Goal: Information Seeking & Learning: Learn about a topic

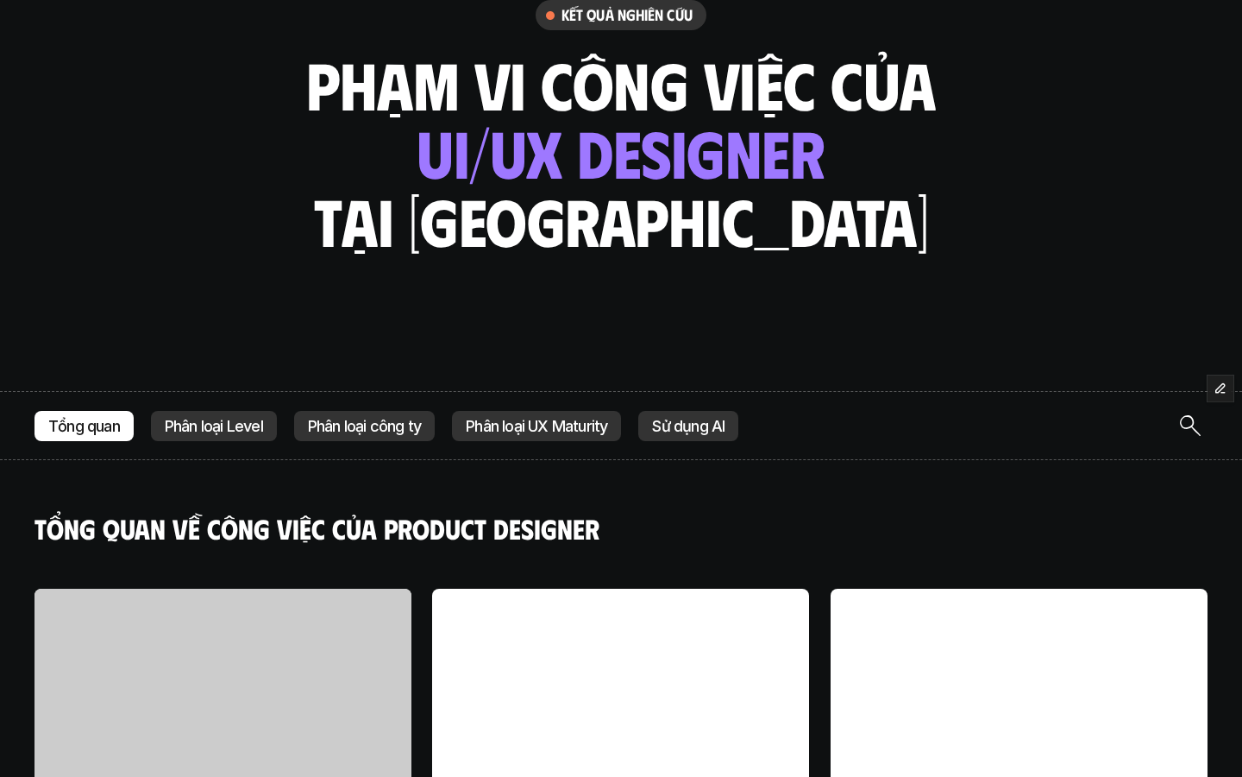
scroll to position [141, 0]
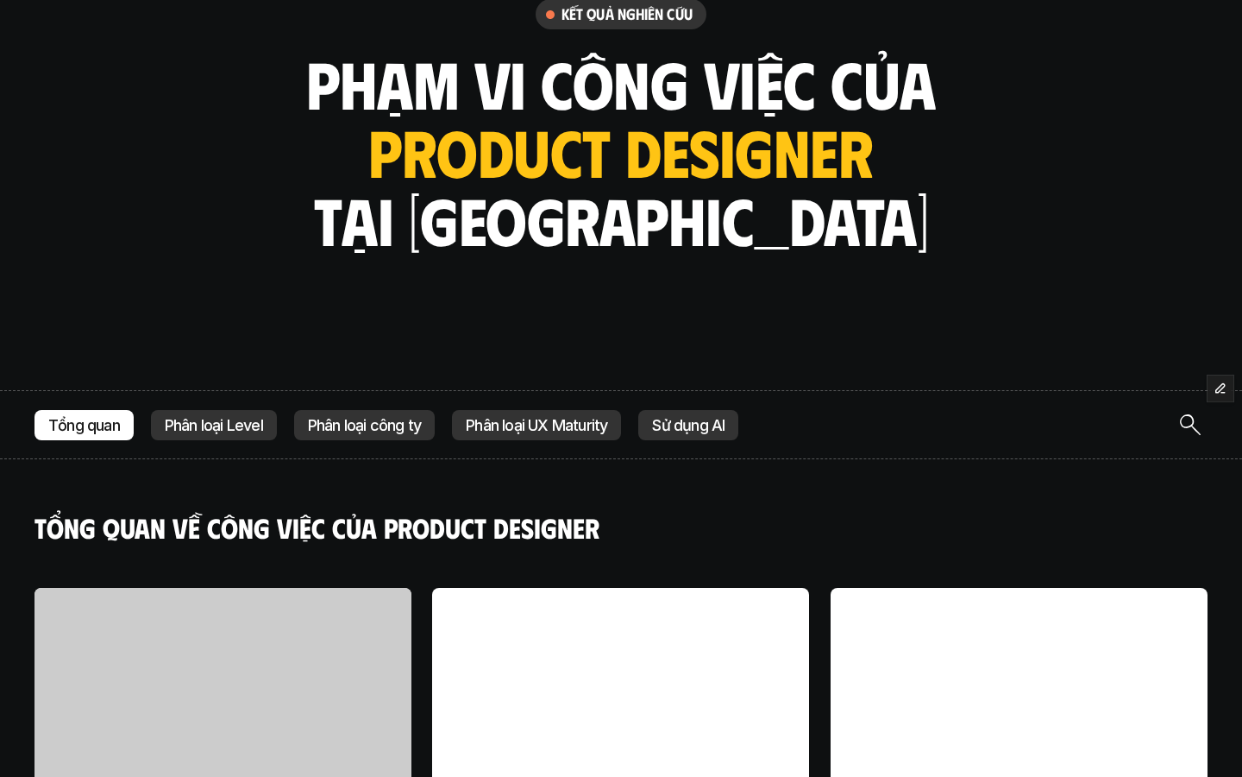
click at [1191, 420] on img "Search Icon" at bounding box center [1190, 424] width 21 height 21
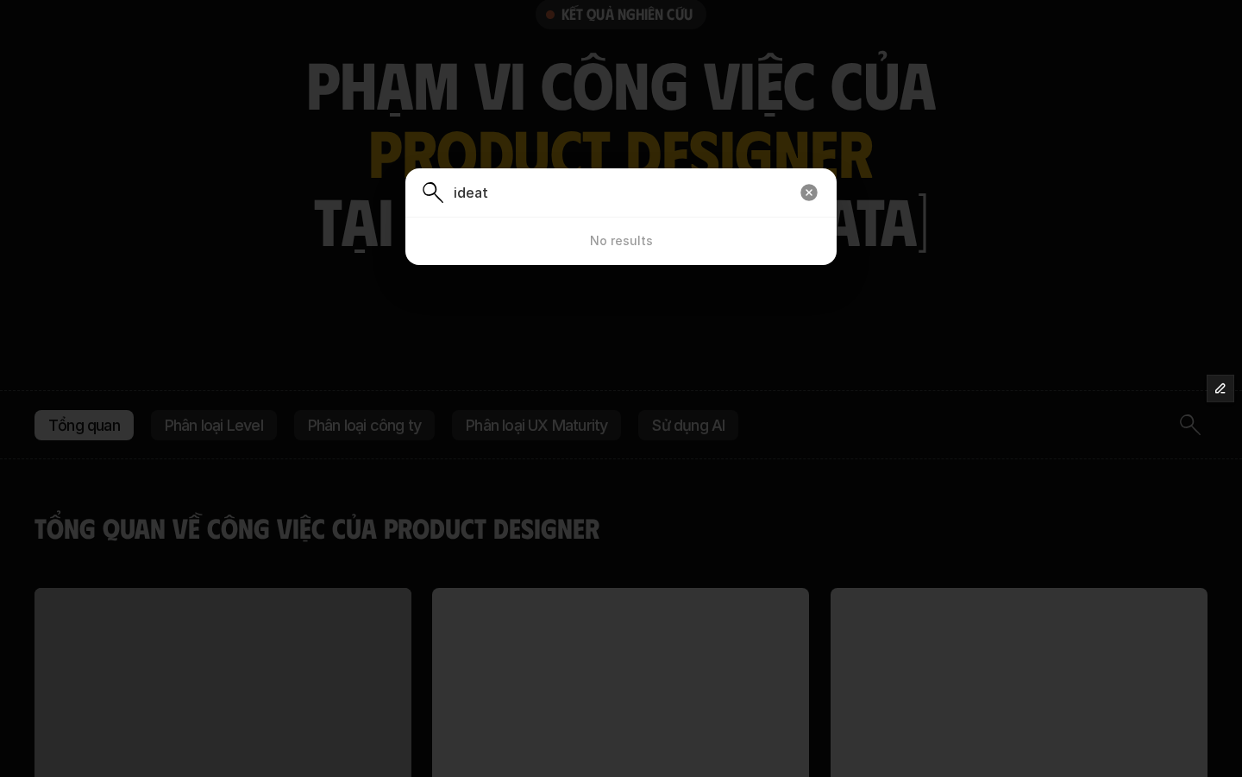
type input "ideat"
click at [810, 190] on icon at bounding box center [809, 192] width 17 height 17
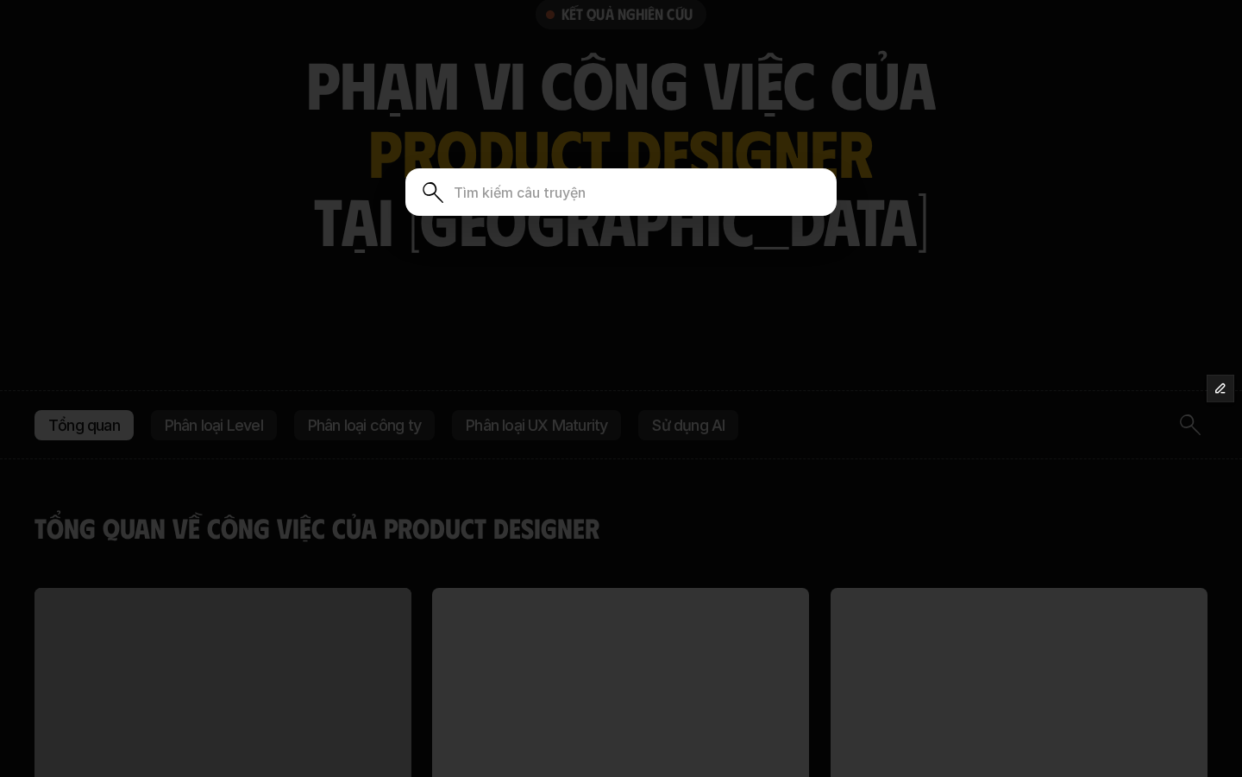
click at [963, 380] on div at bounding box center [621, 388] width 1242 height 777
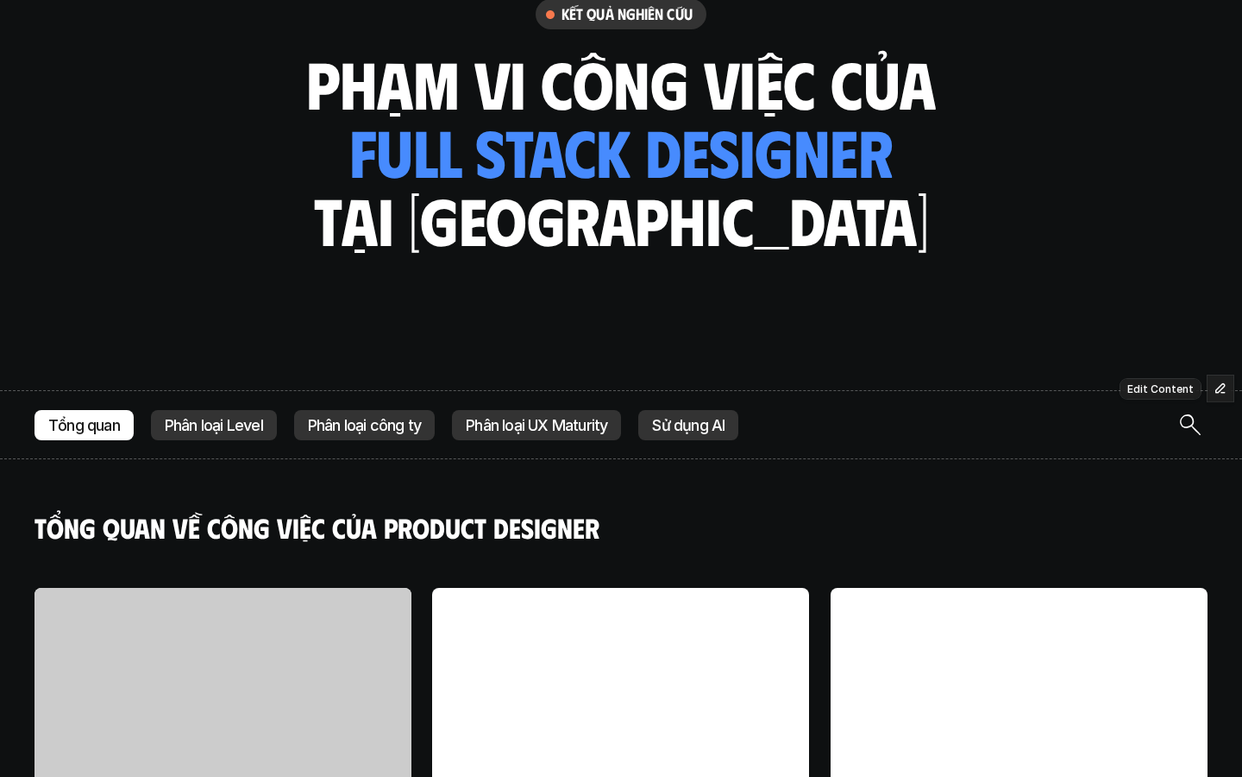
click at [1223, 386] on icon "button" at bounding box center [1221, 388] width 9 height 9
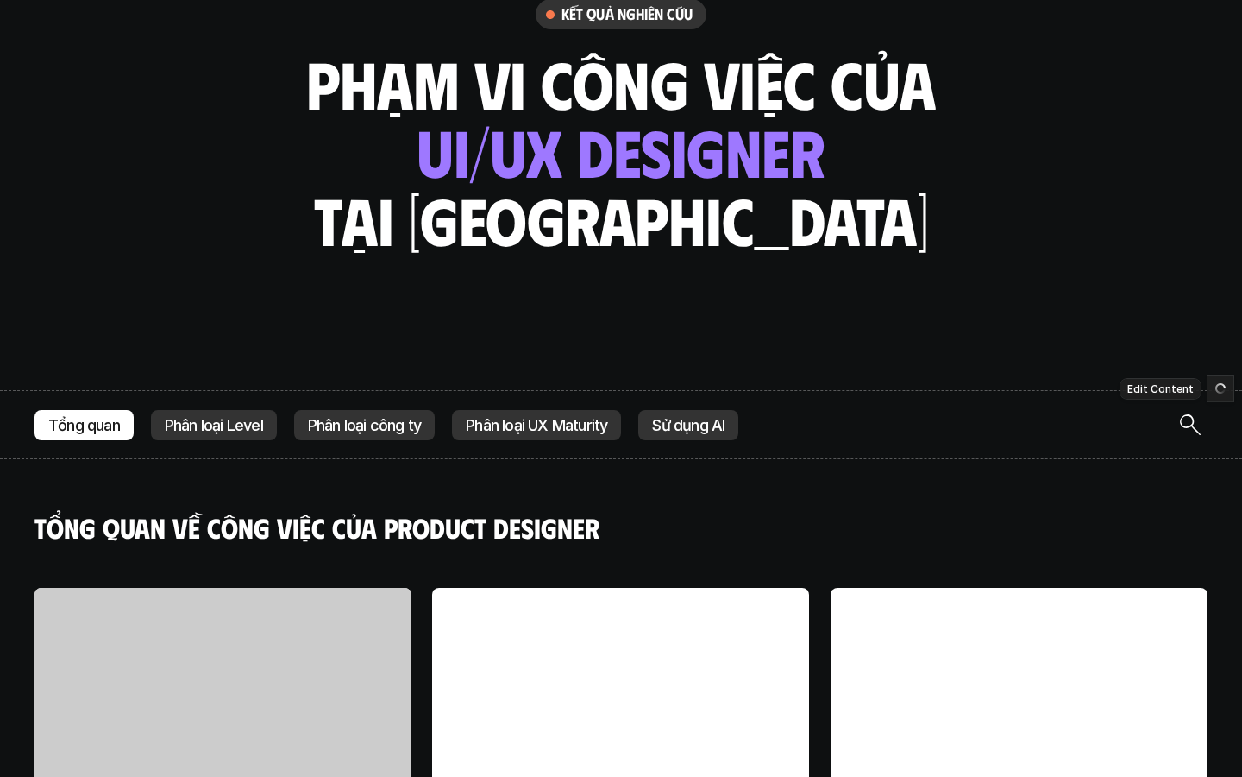
scroll to position [0, 0]
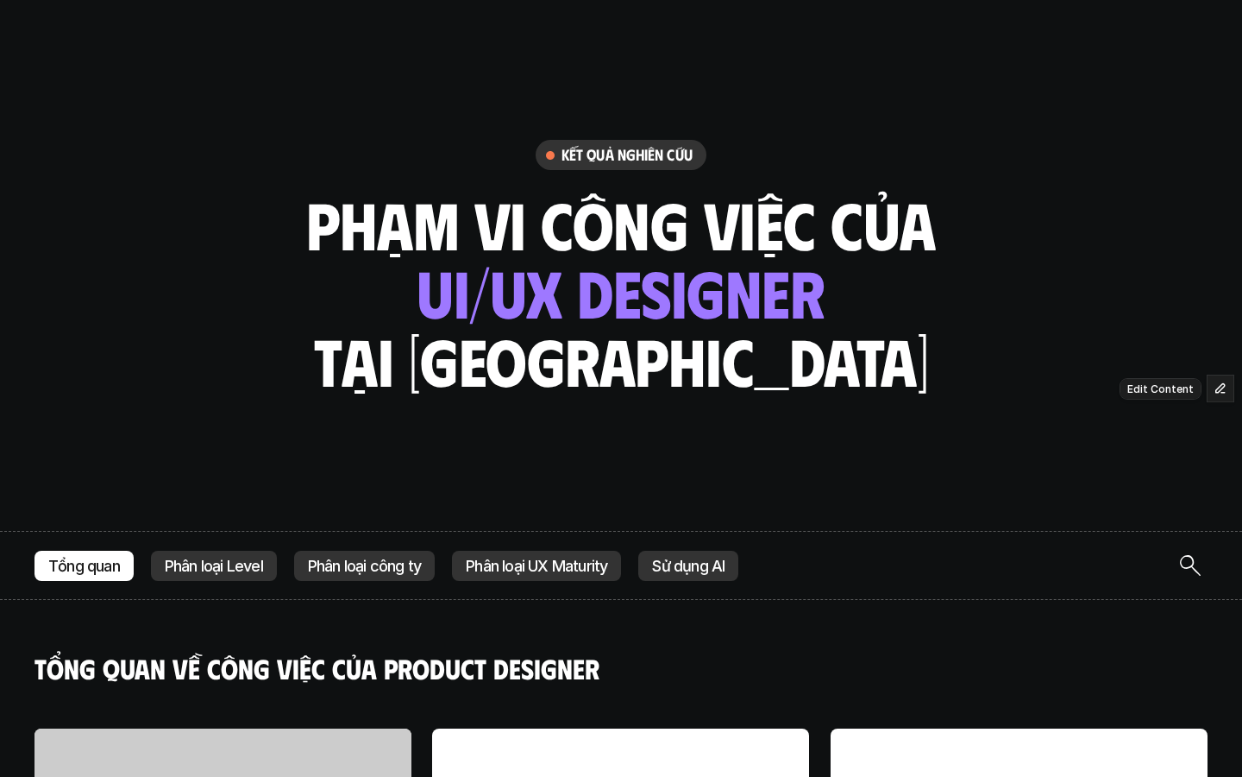
click at [1223, 391] on icon "button" at bounding box center [1221, 388] width 12 height 12
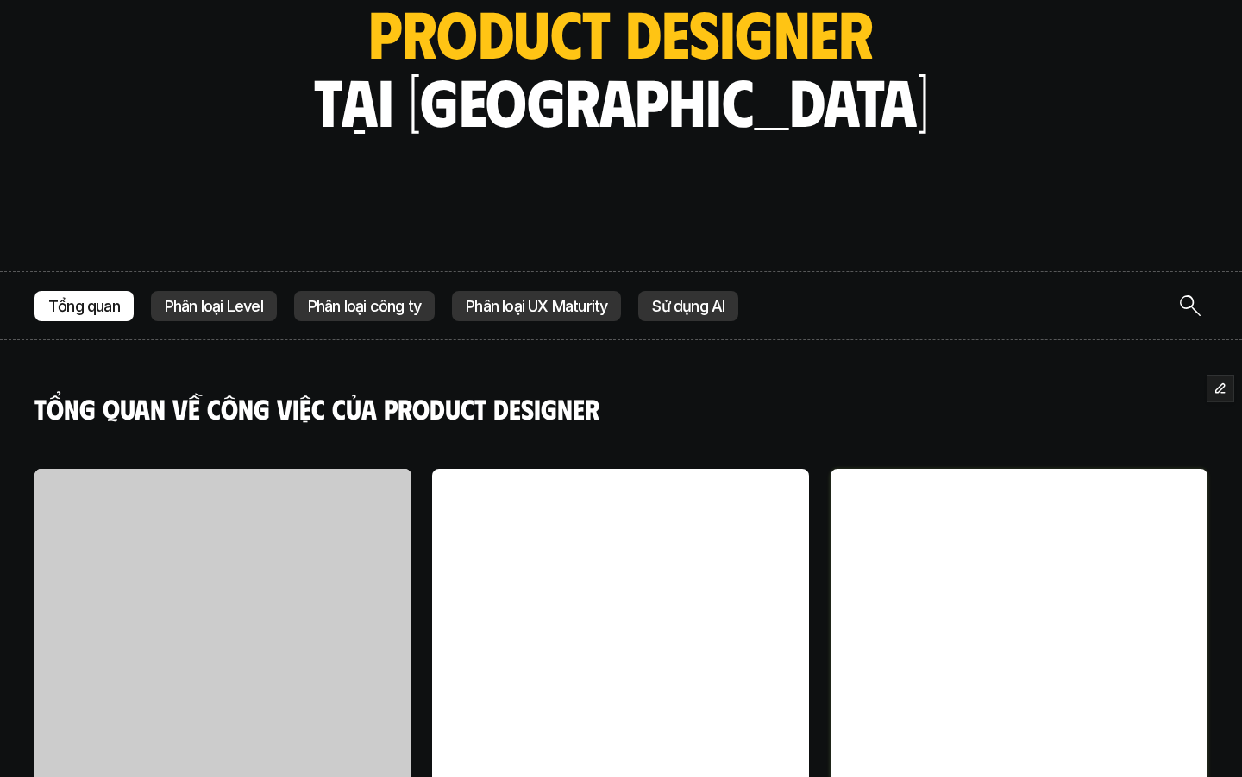
scroll to position [328, 0]
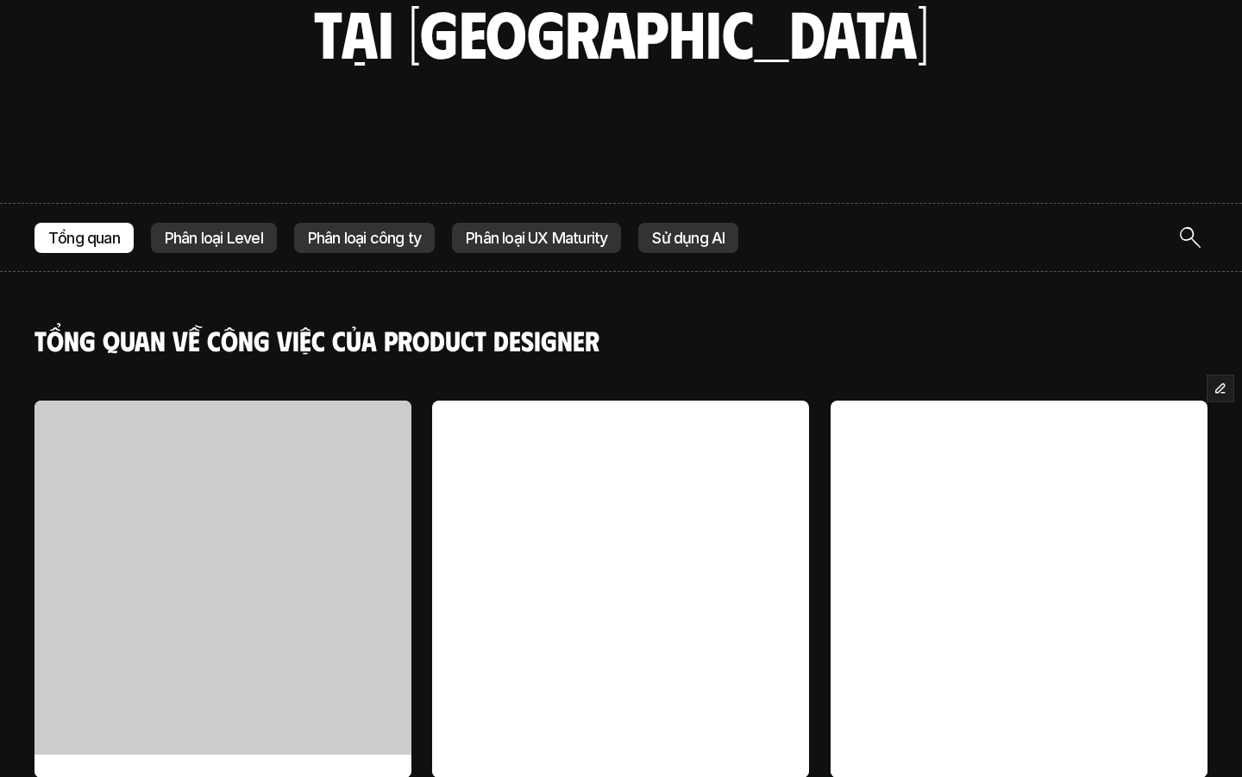
click at [242, 232] on p "Phân loại Level" at bounding box center [214, 238] width 98 height 17
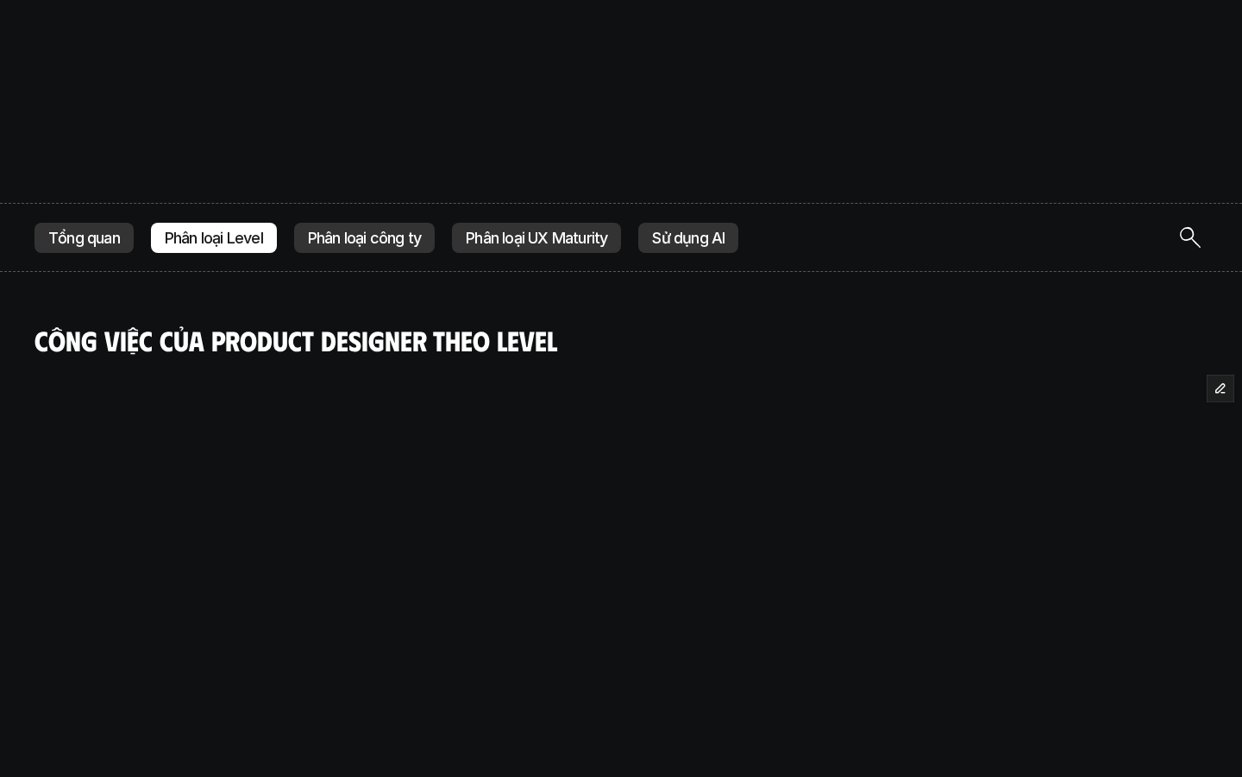
scroll to position [531, 0]
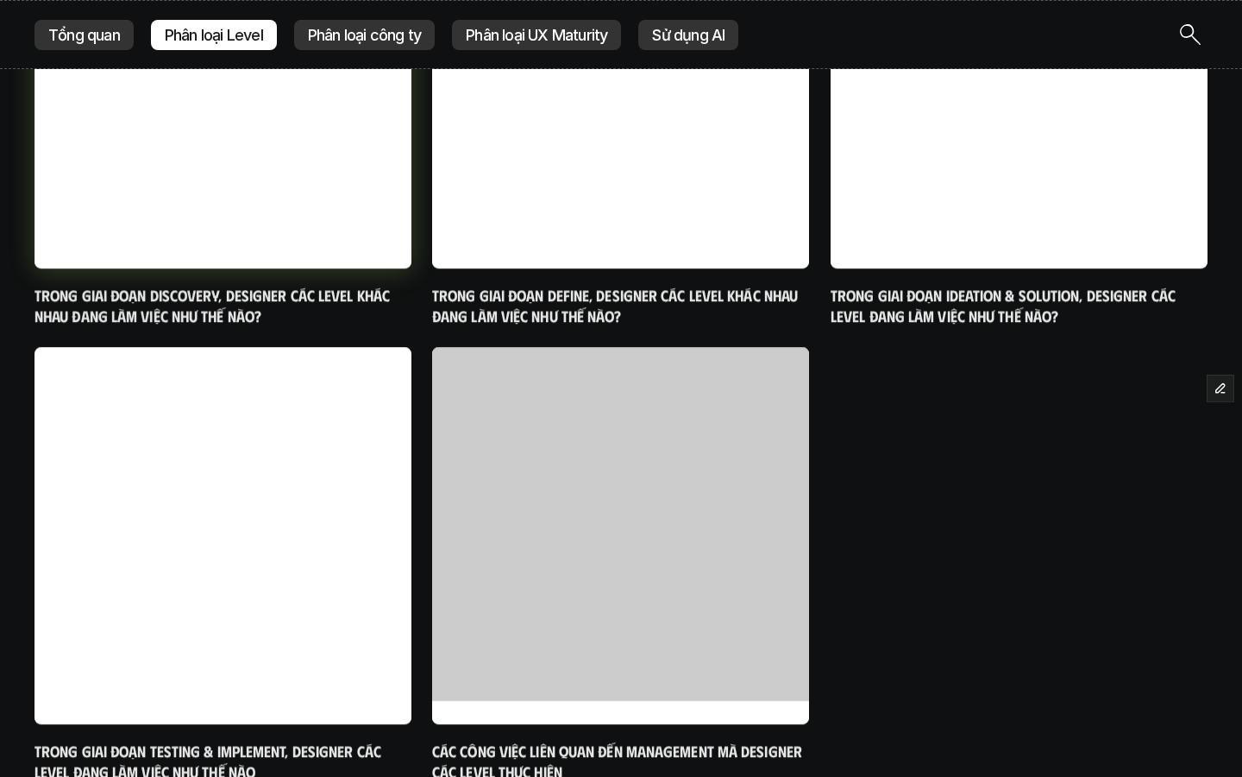
scroll to position [328, 0]
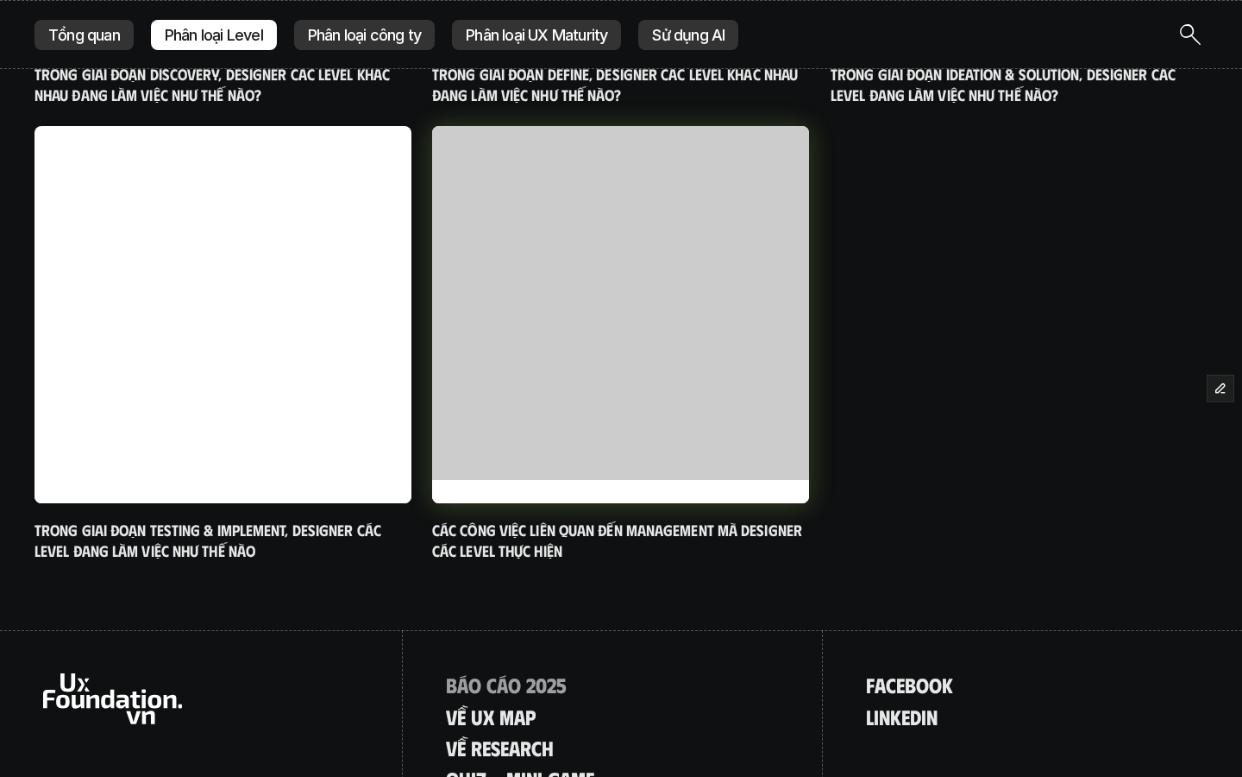
scroll to position [1059, 0]
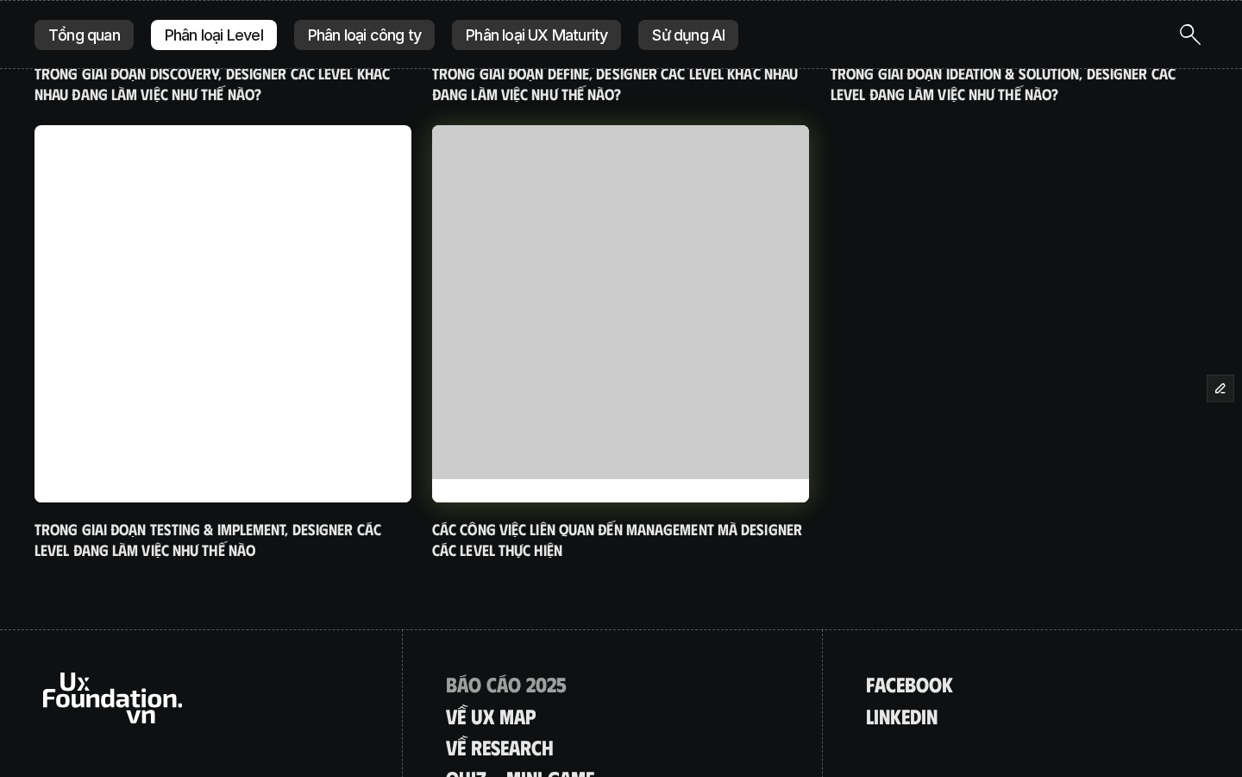
click at [515, 479] on div at bounding box center [620, 490] width 377 height 23
click at [542, 373] on div at bounding box center [620, 313] width 415 height 415
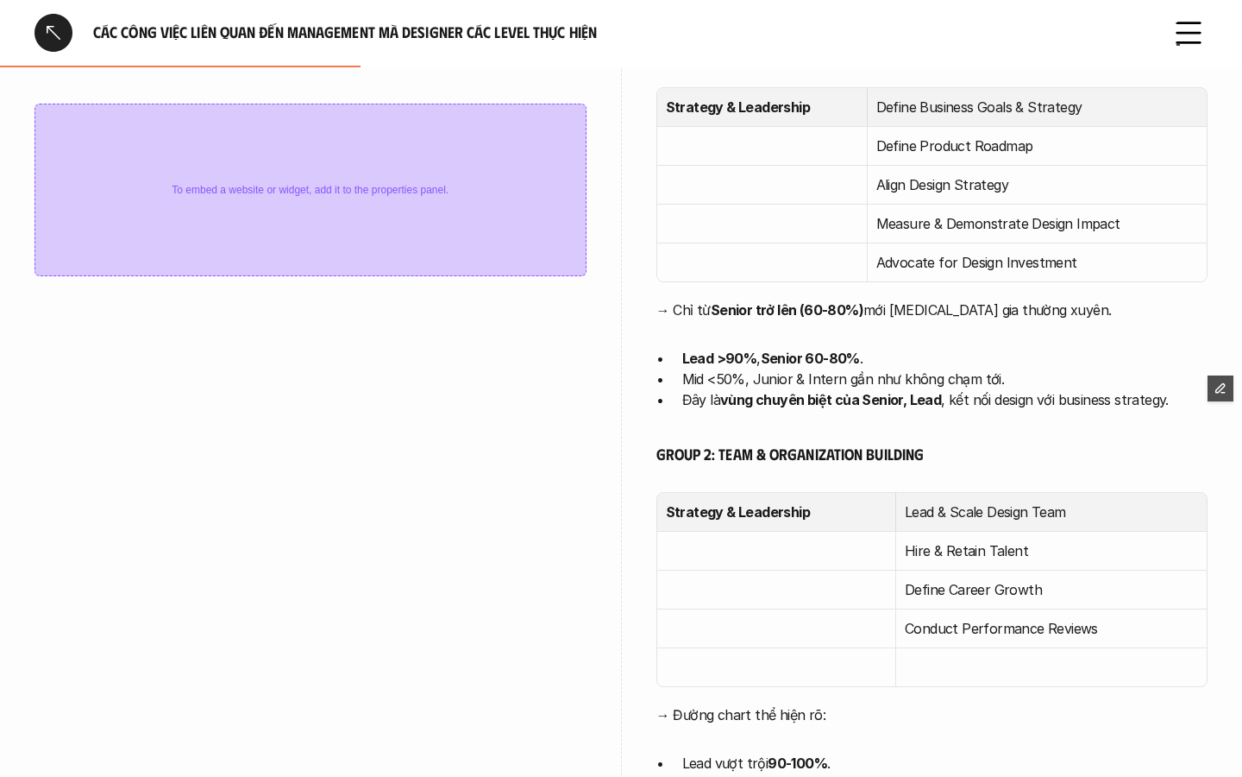
scroll to position [997, 0]
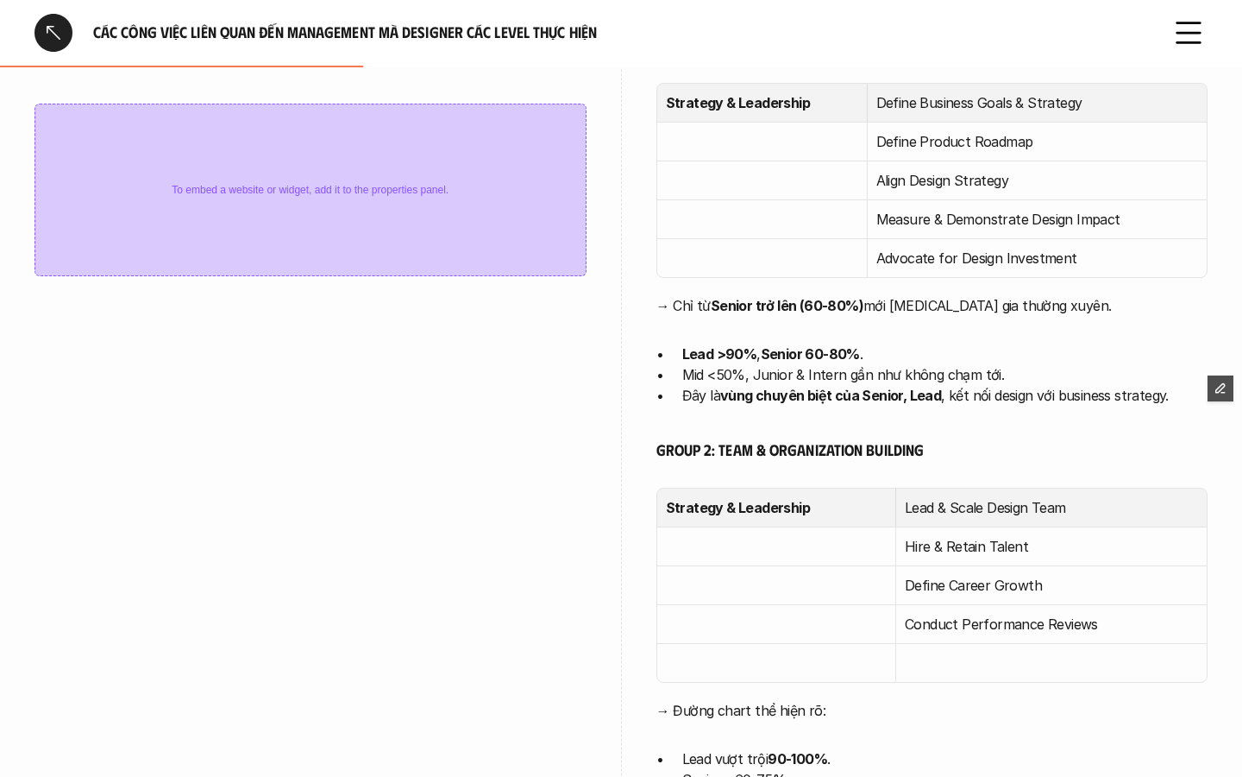
click at [60, 34] on link at bounding box center [54, 33] width 38 height 38
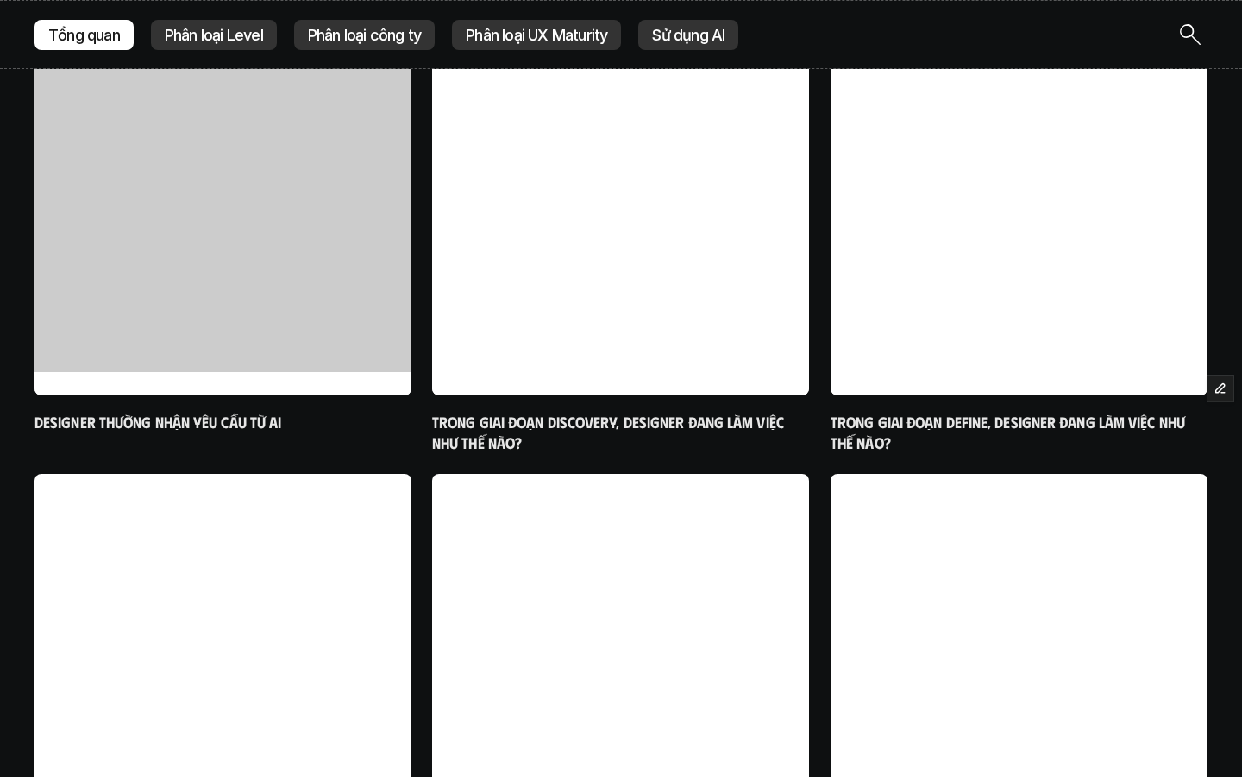
scroll to position [414, 0]
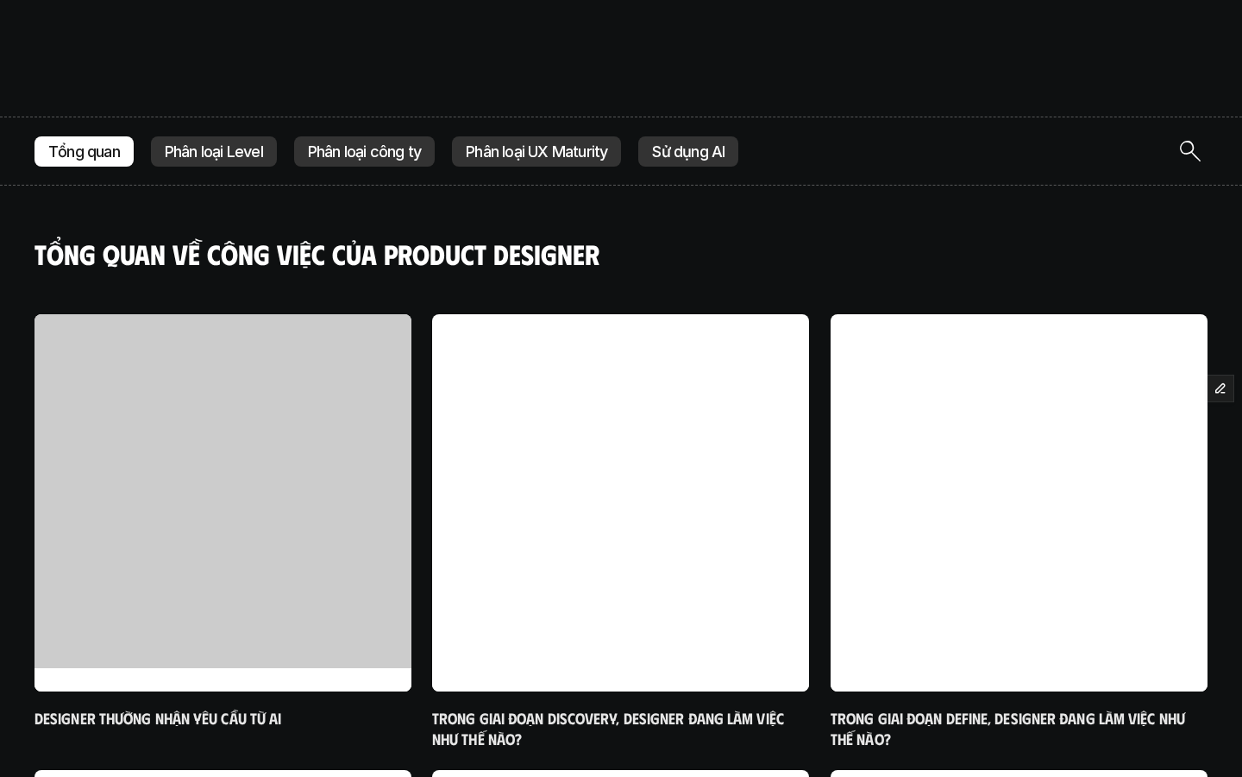
click at [372, 149] on p "Phân loại công ty" at bounding box center [364, 151] width 113 height 17
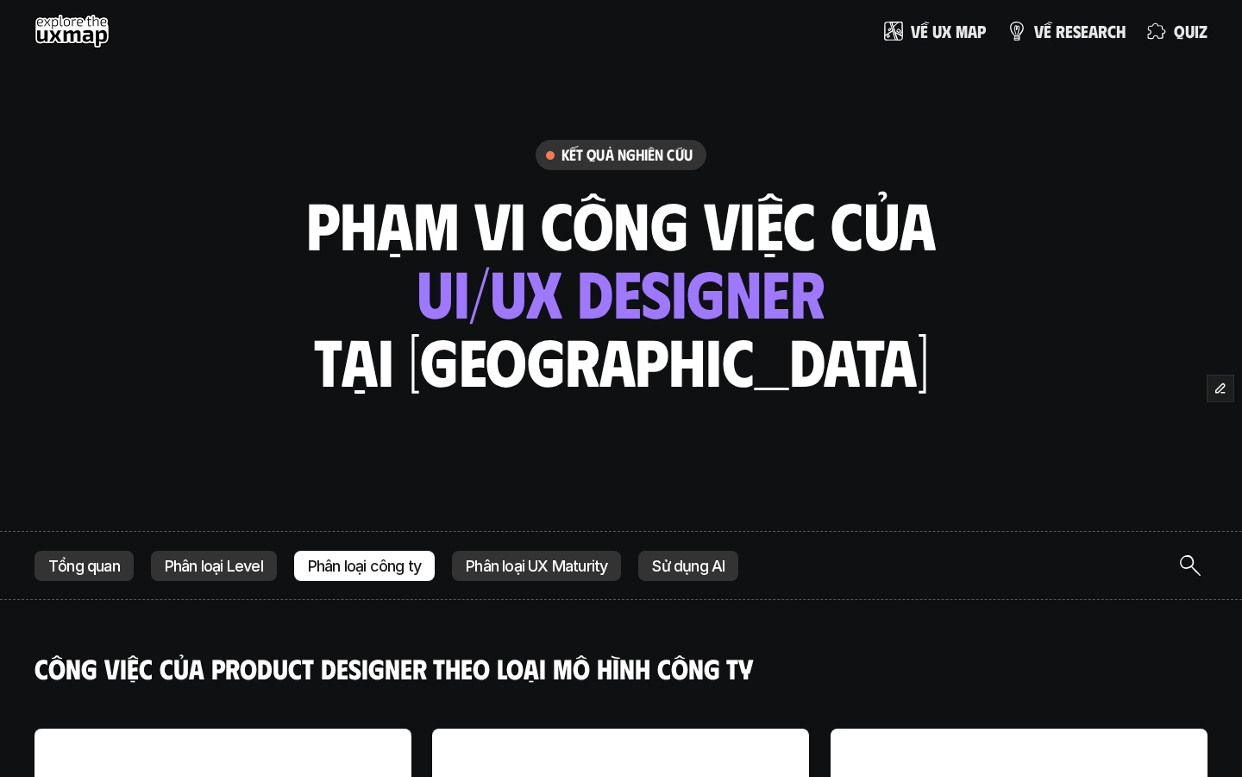
click at [560, 572] on p "Phân loại UX Maturity" at bounding box center [536, 565] width 141 height 17
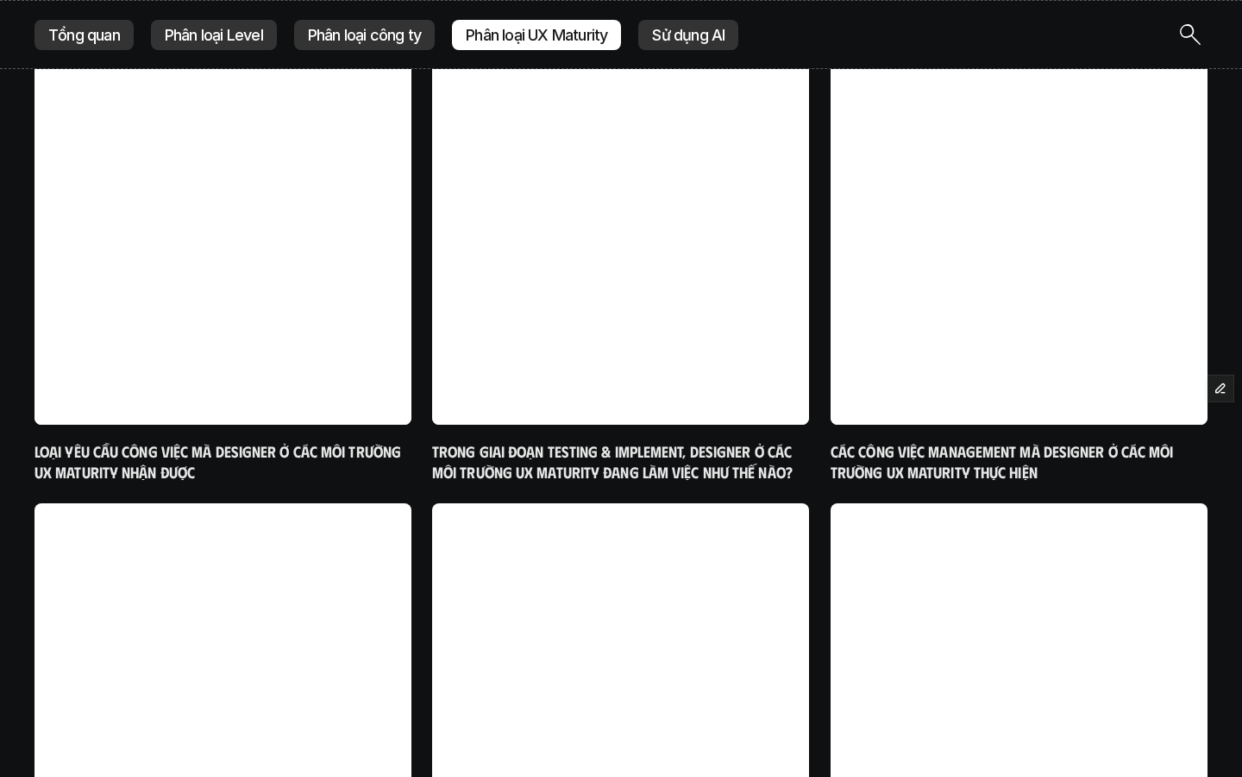
scroll to position [512, 0]
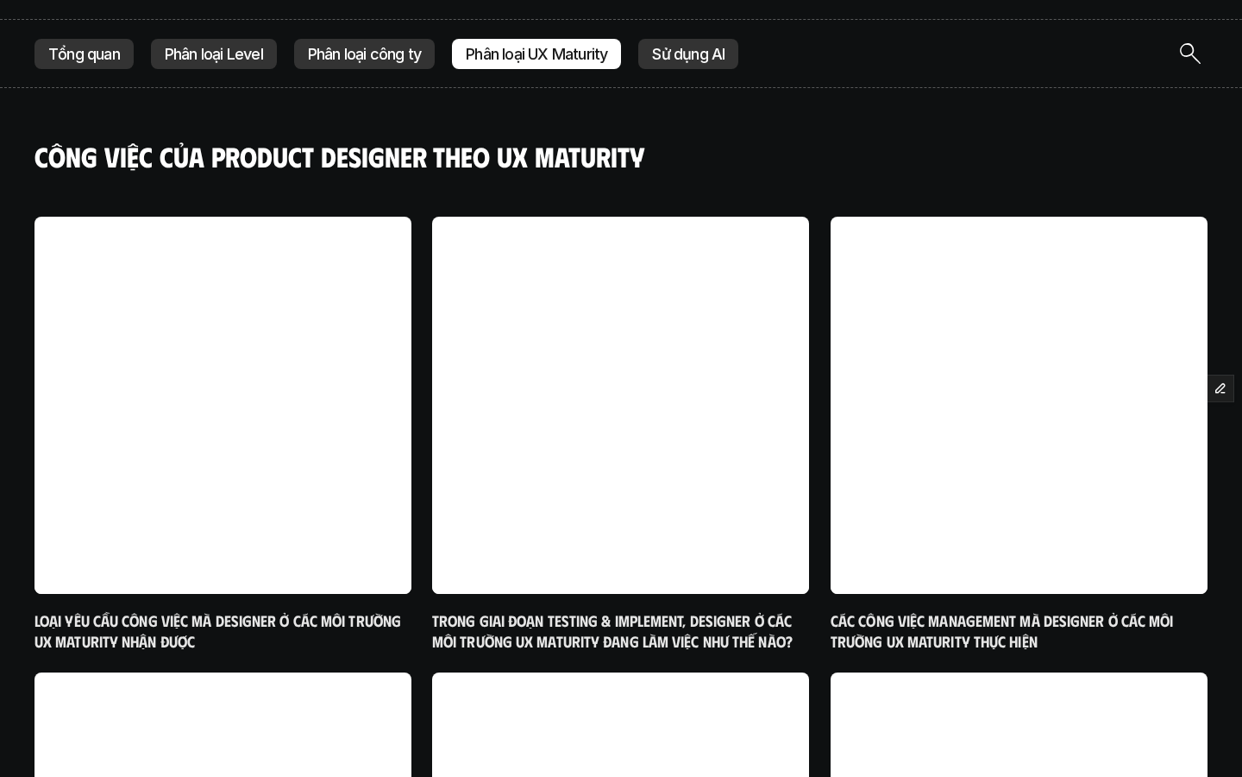
click at [725, 59] on p "Sử dụng AI" at bounding box center [688, 54] width 72 height 17
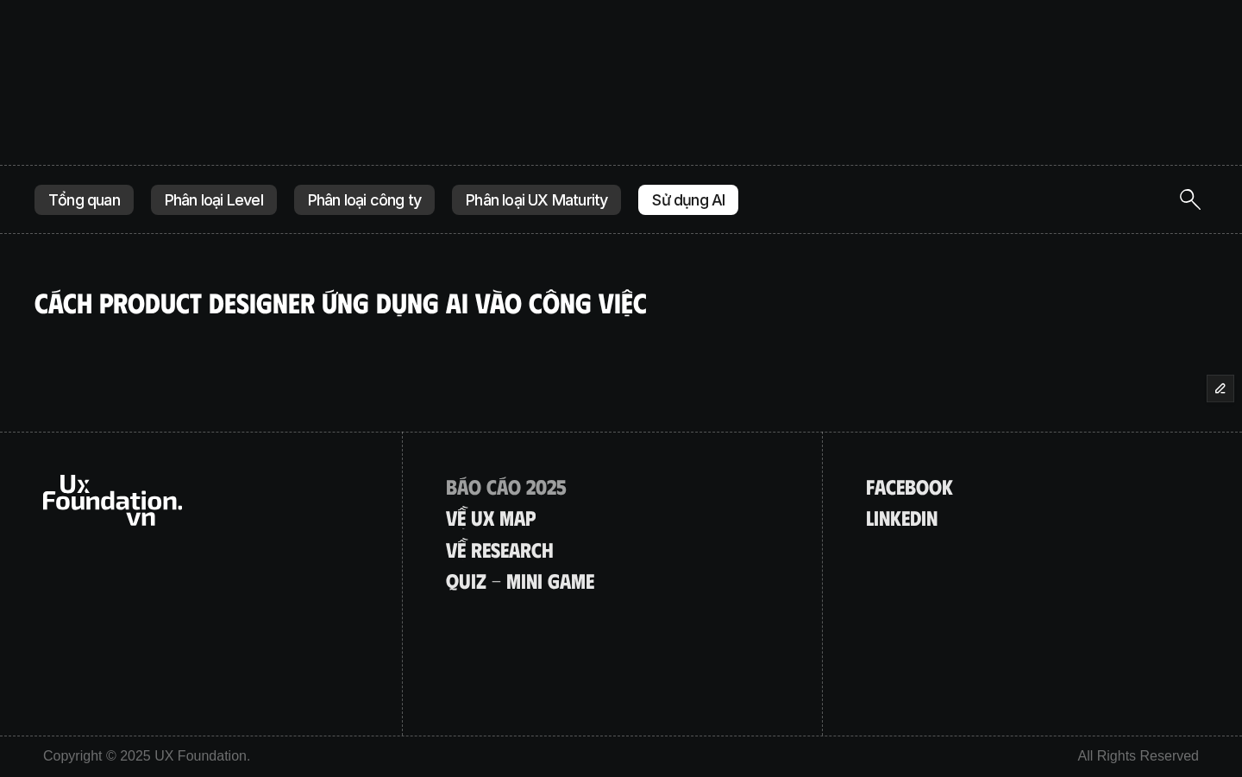
scroll to position [366, 0]
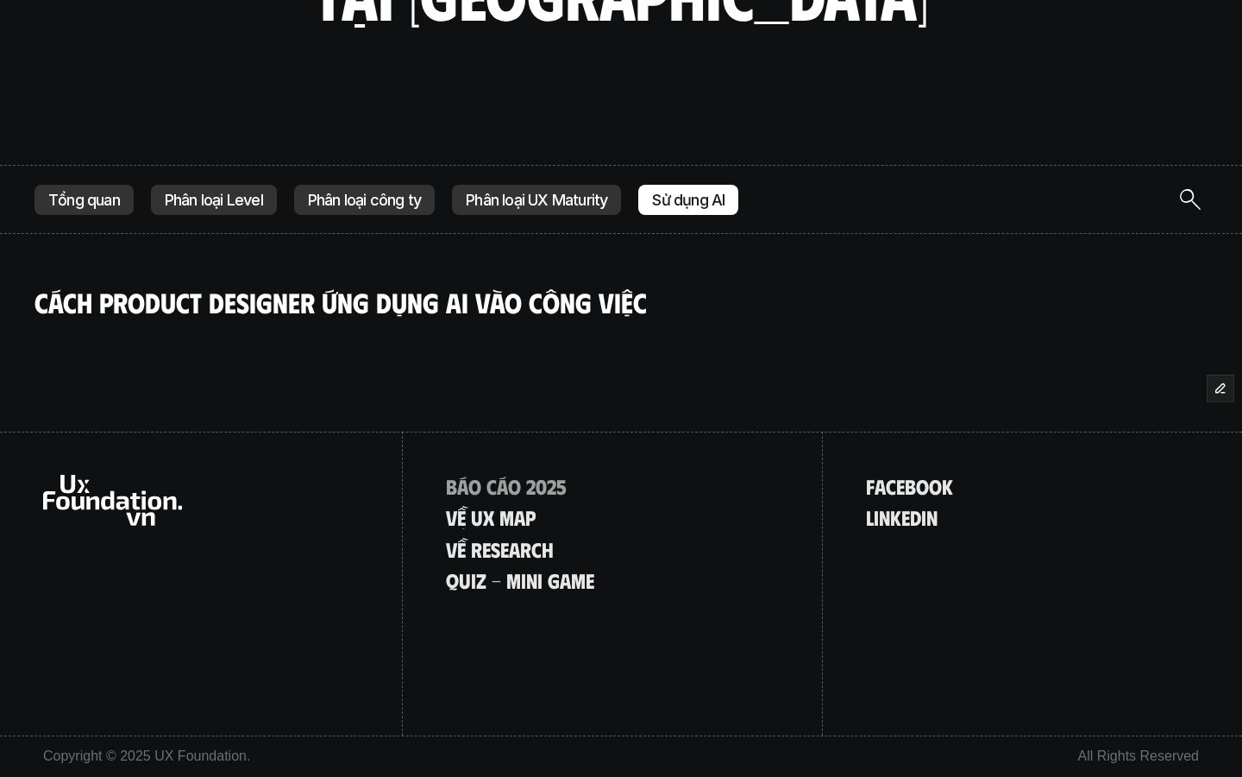
click at [540, 210] on div "Phân loại UX Maturity" at bounding box center [536, 200] width 169 height 31
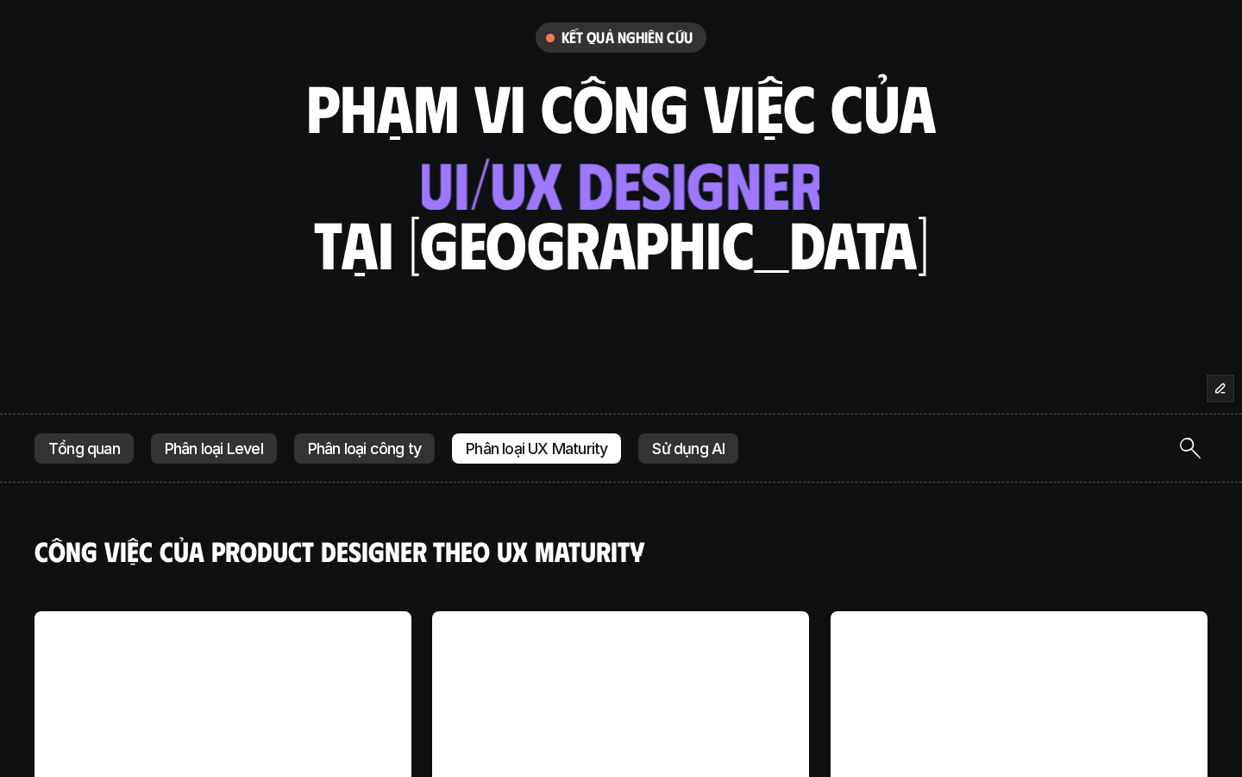
scroll to position [88, 0]
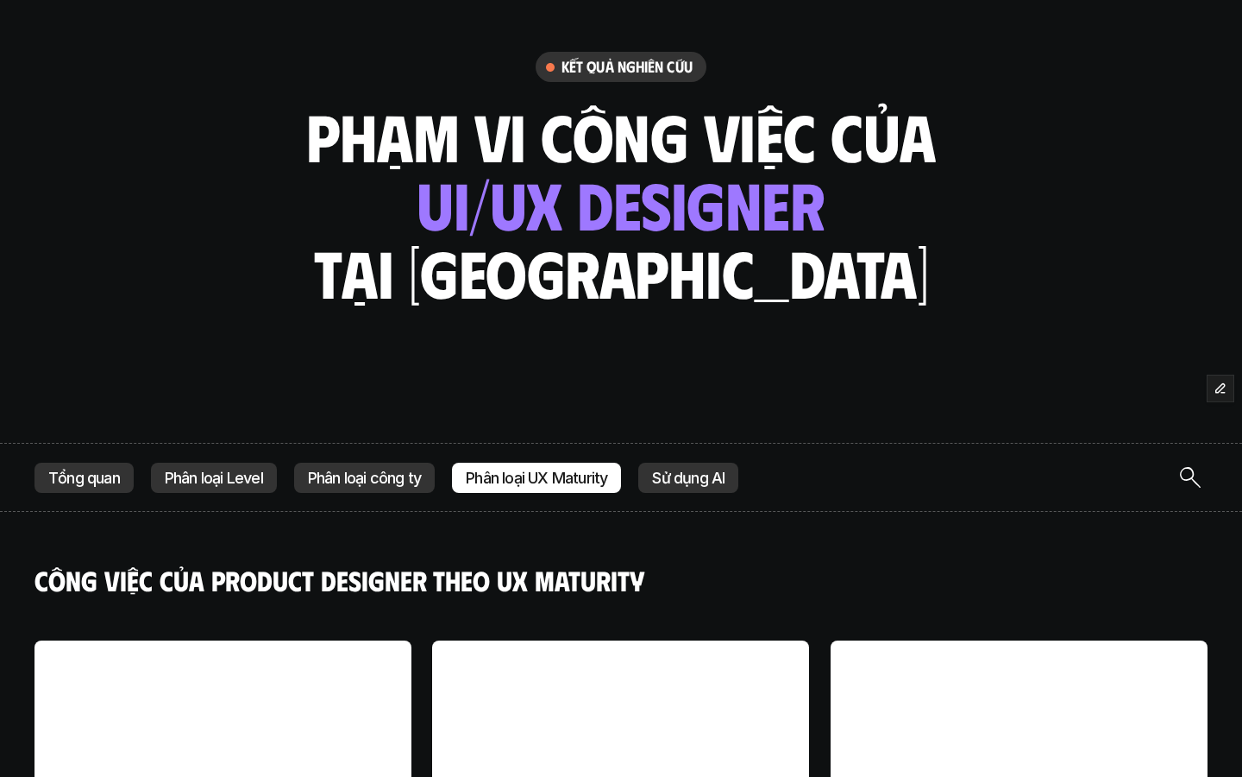
click at [414, 485] on p "Phân loại công ty" at bounding box center [364, 477] width 113 height 17
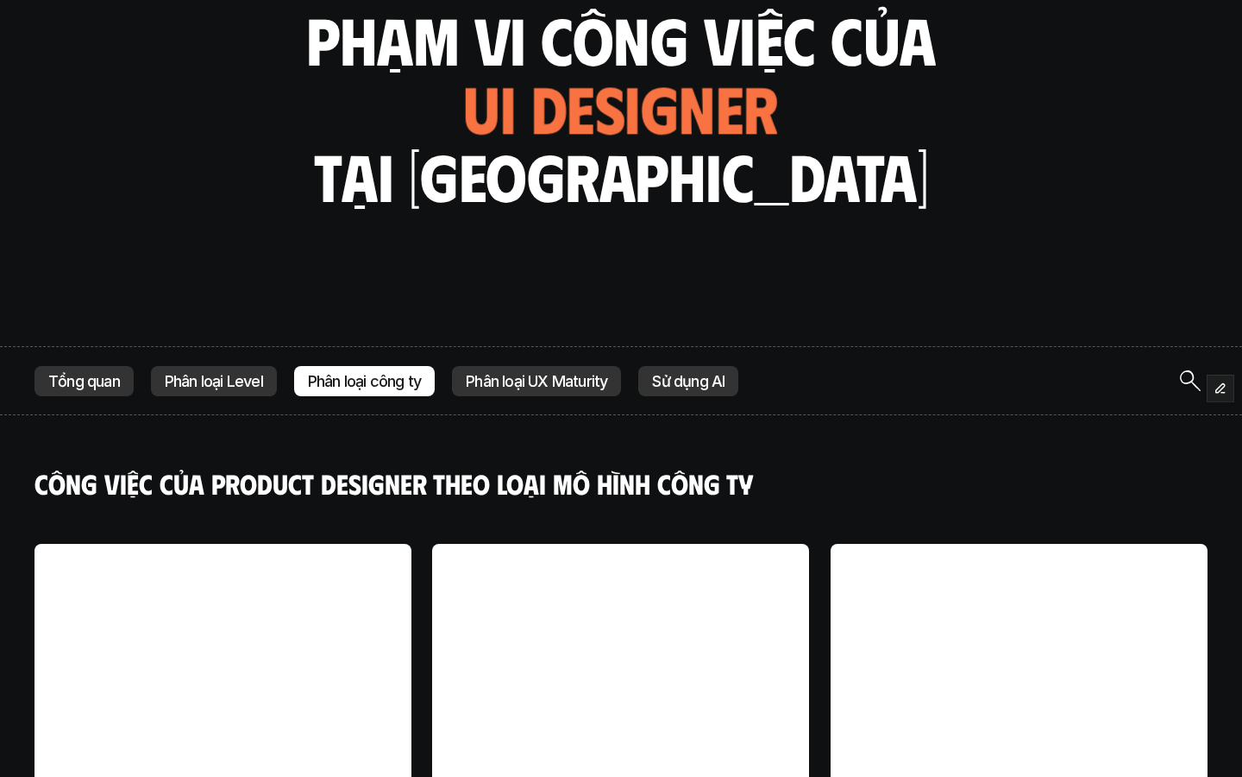
scroll to position [146, 0]
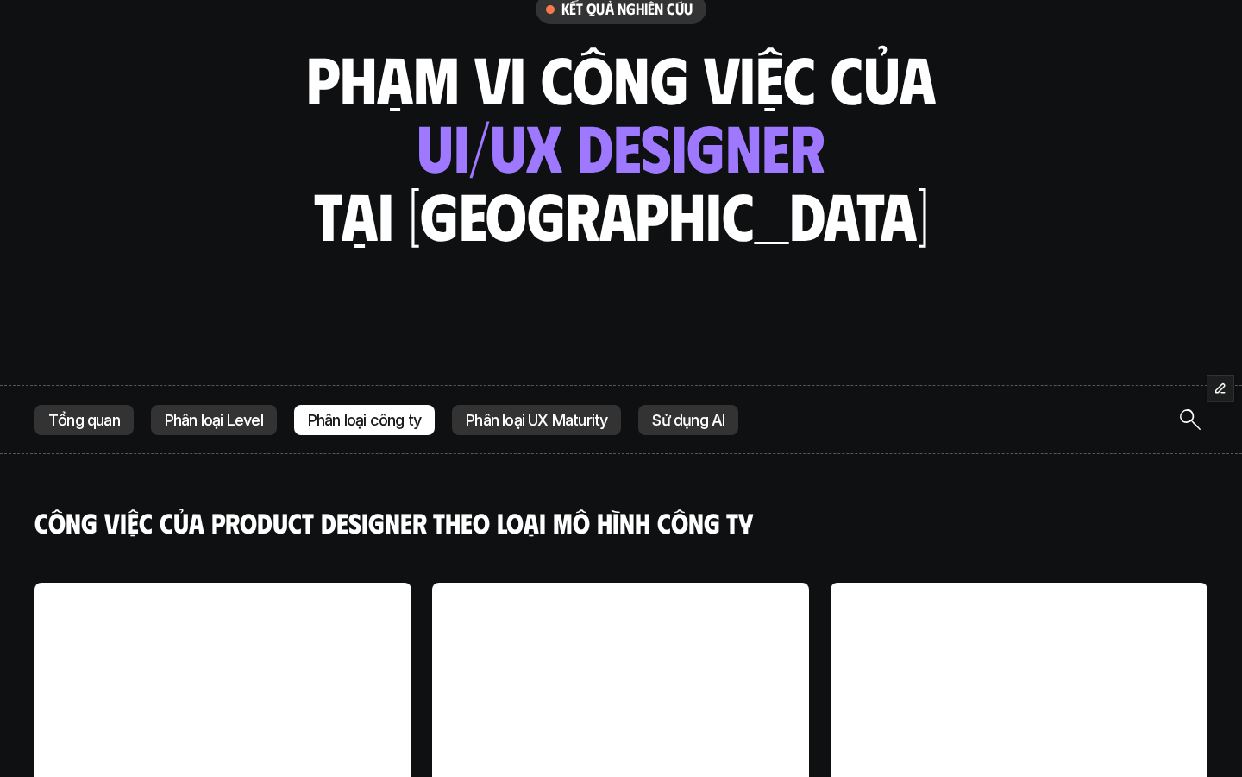
click at [233, 418] on p "Phân loại Level" at bounding box center [214, 420] width 98 height 17
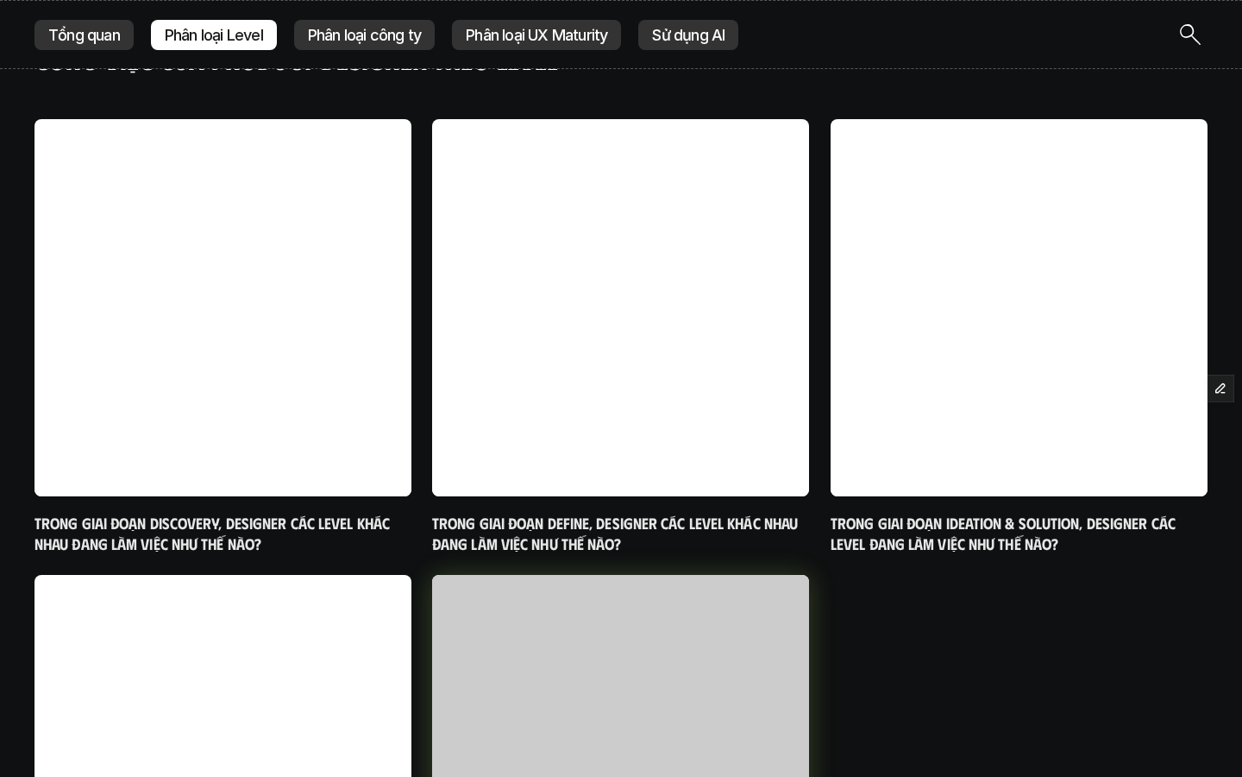
scroll to position [510, 0]
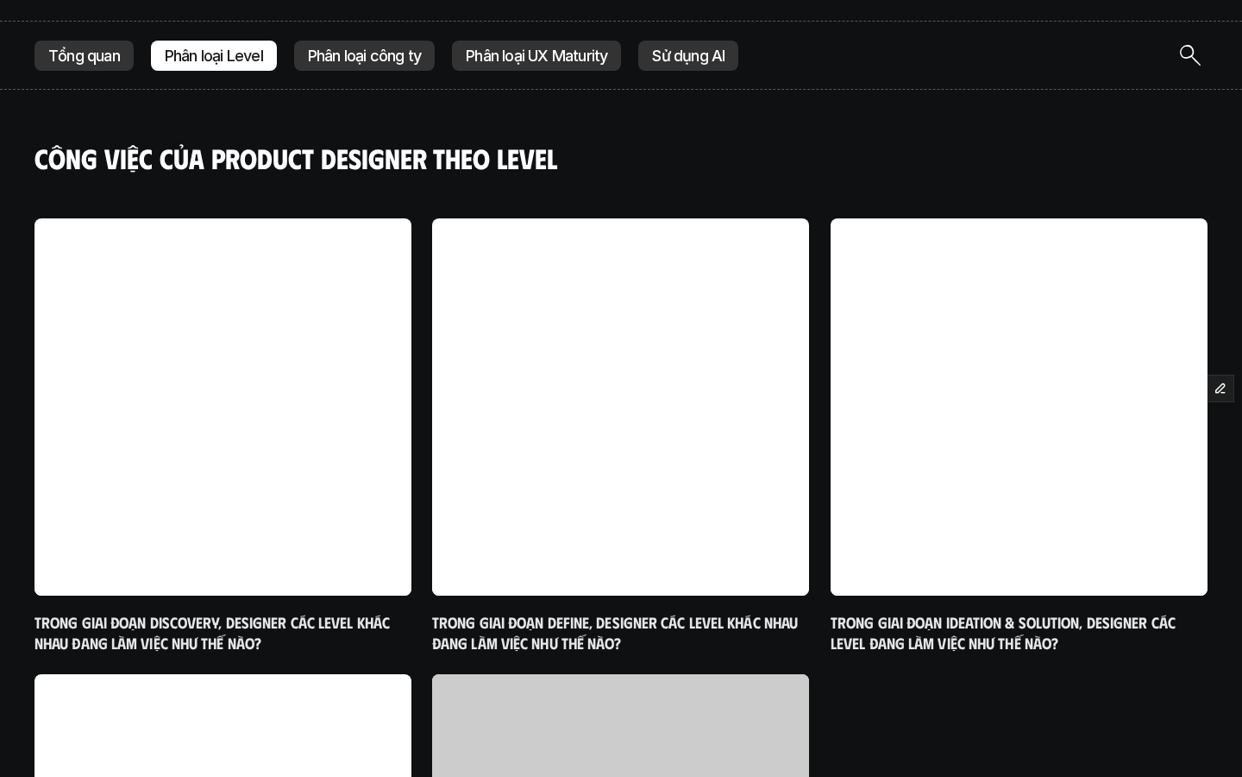
click at [109, 50] on p "Tổng quan" at bounding box center [84, 55] width 72 height 17
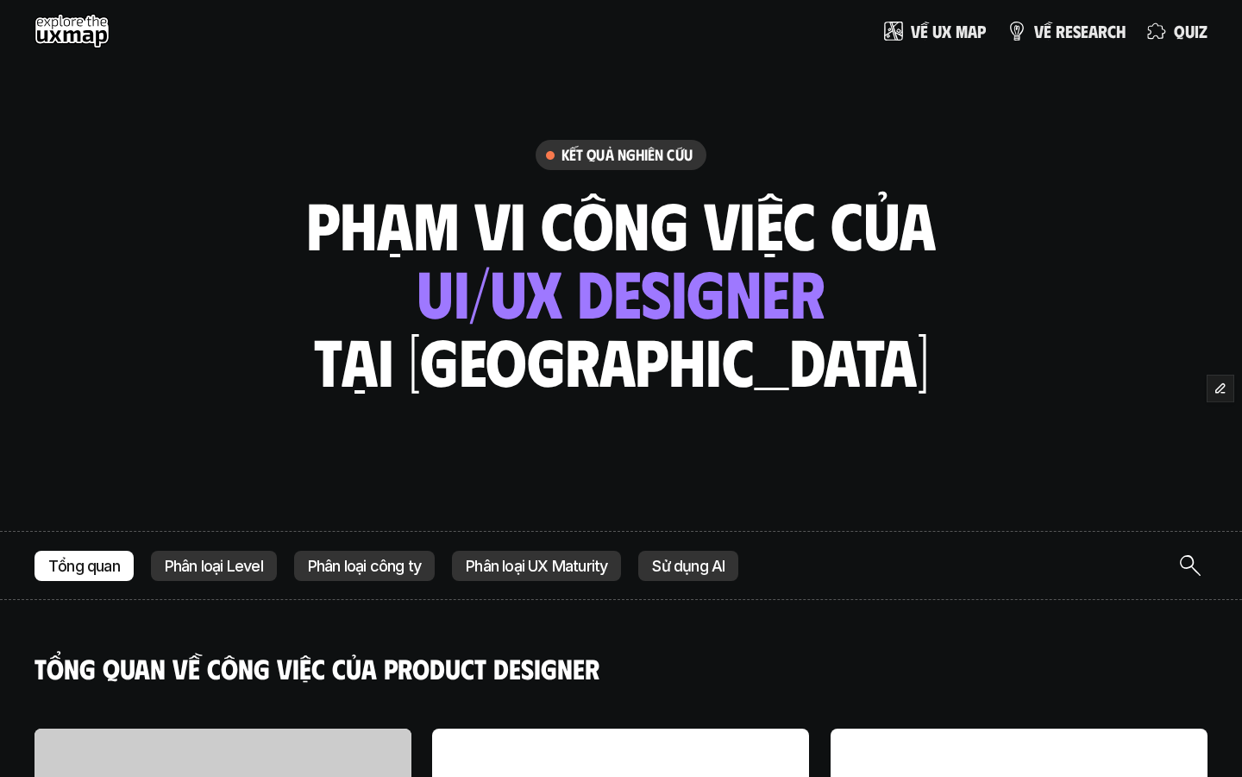
click at [704, 577] on div "Sử dụng AI" at bounding box center [688, 565] width 100 height 31
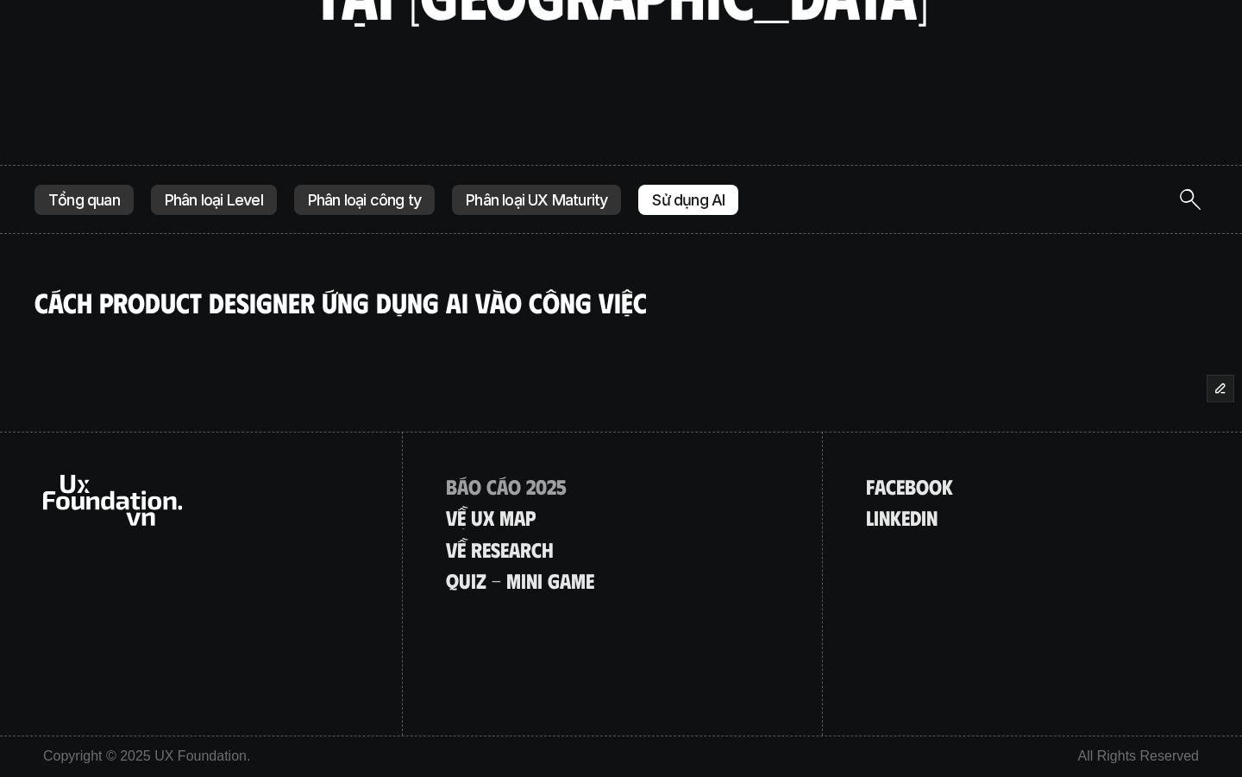
click at [571, 200] on p "Phân loại UX Maturity" at bounding box center [536, 200] width 141 height 17
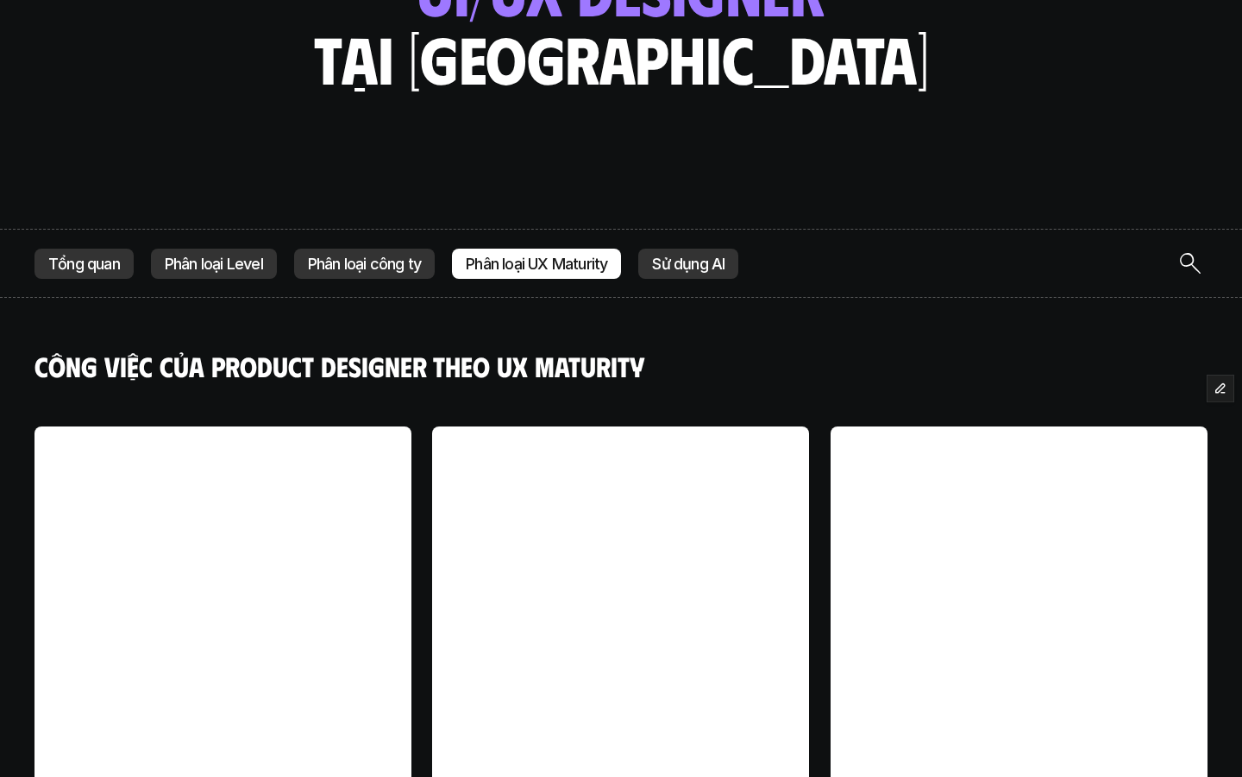
scroll to position [688, 0]
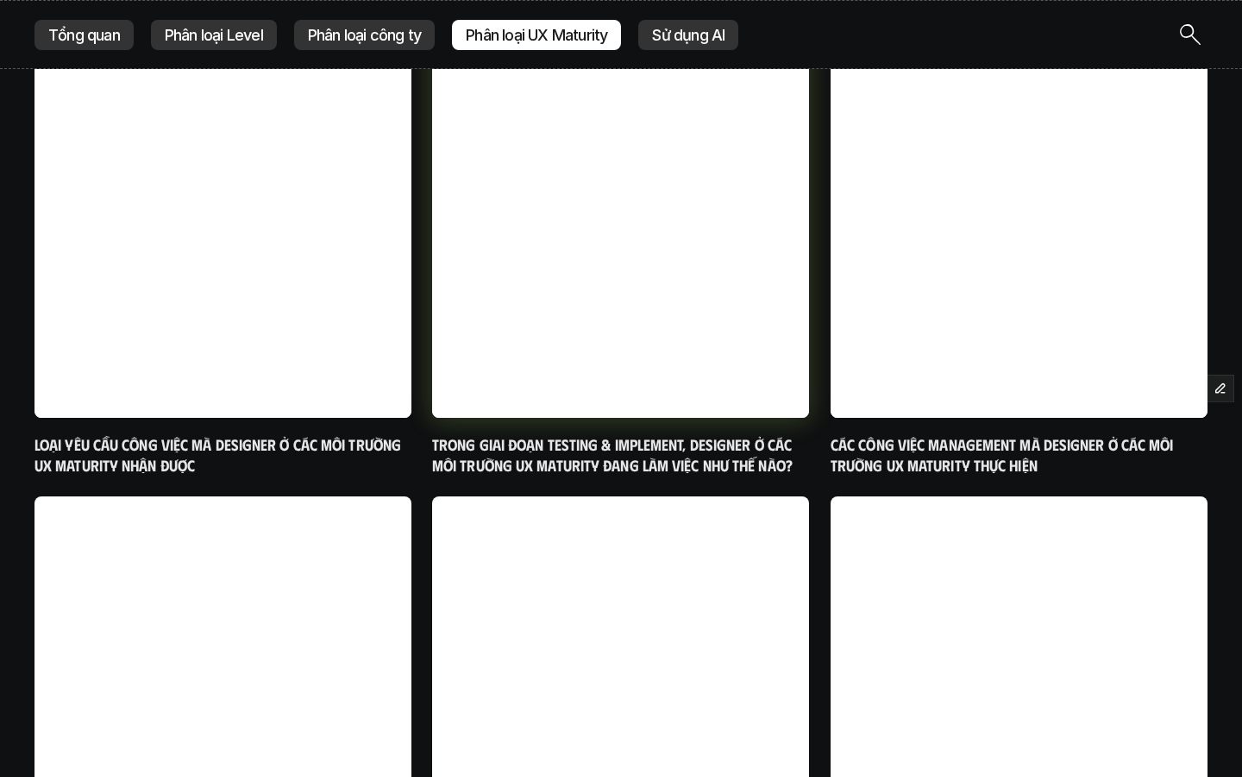
click at [557, 443] on h6 "Trong giai đoạn Testing & Implement, designer ở các môi trường UX maturity đang…" at bounding box center [620, 455] width 377 height 41
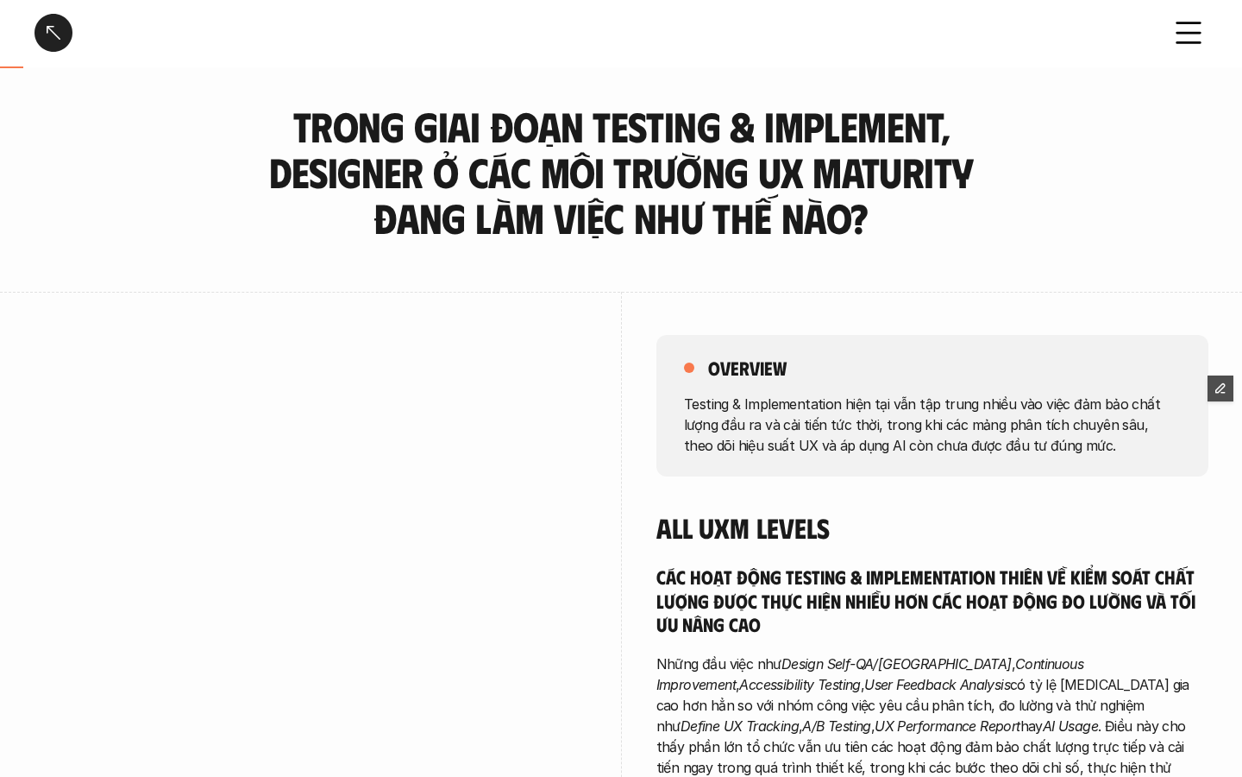
click at [56, 32] on link at bounding box center [54, 33] width 38 height 38
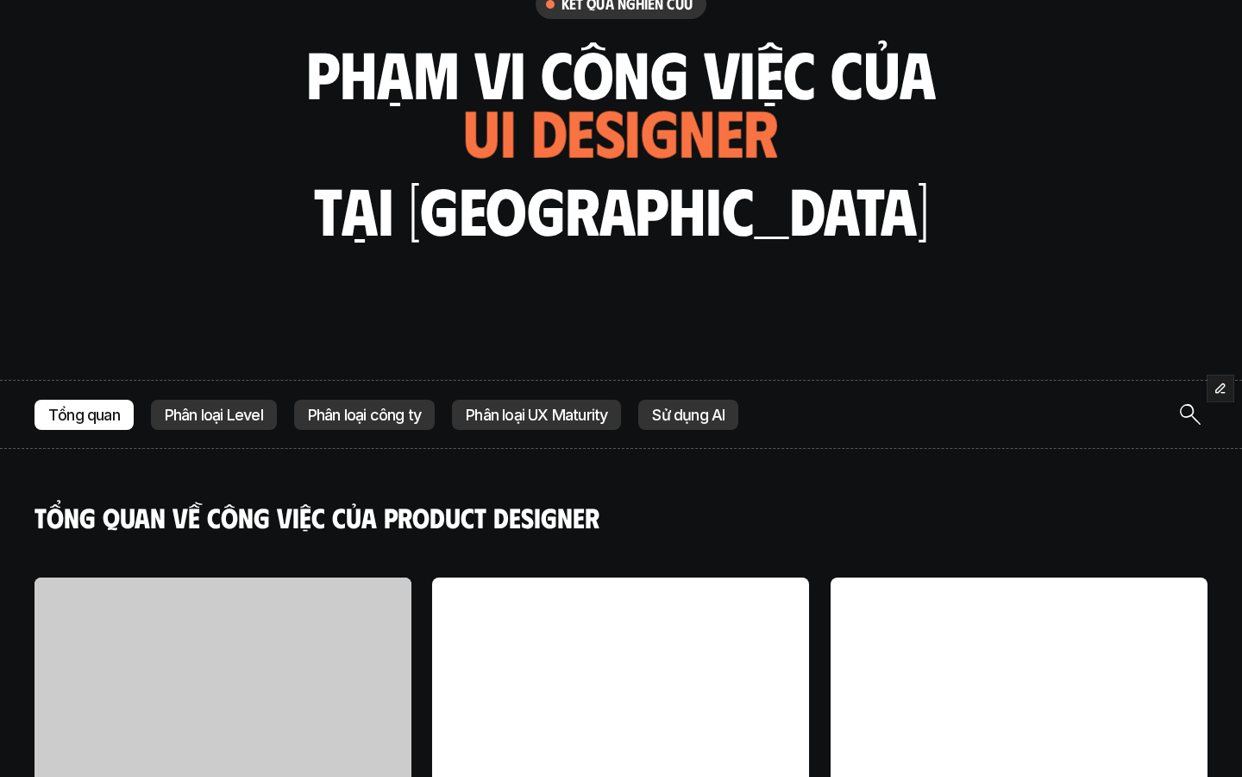
scroll to position [695, 0]
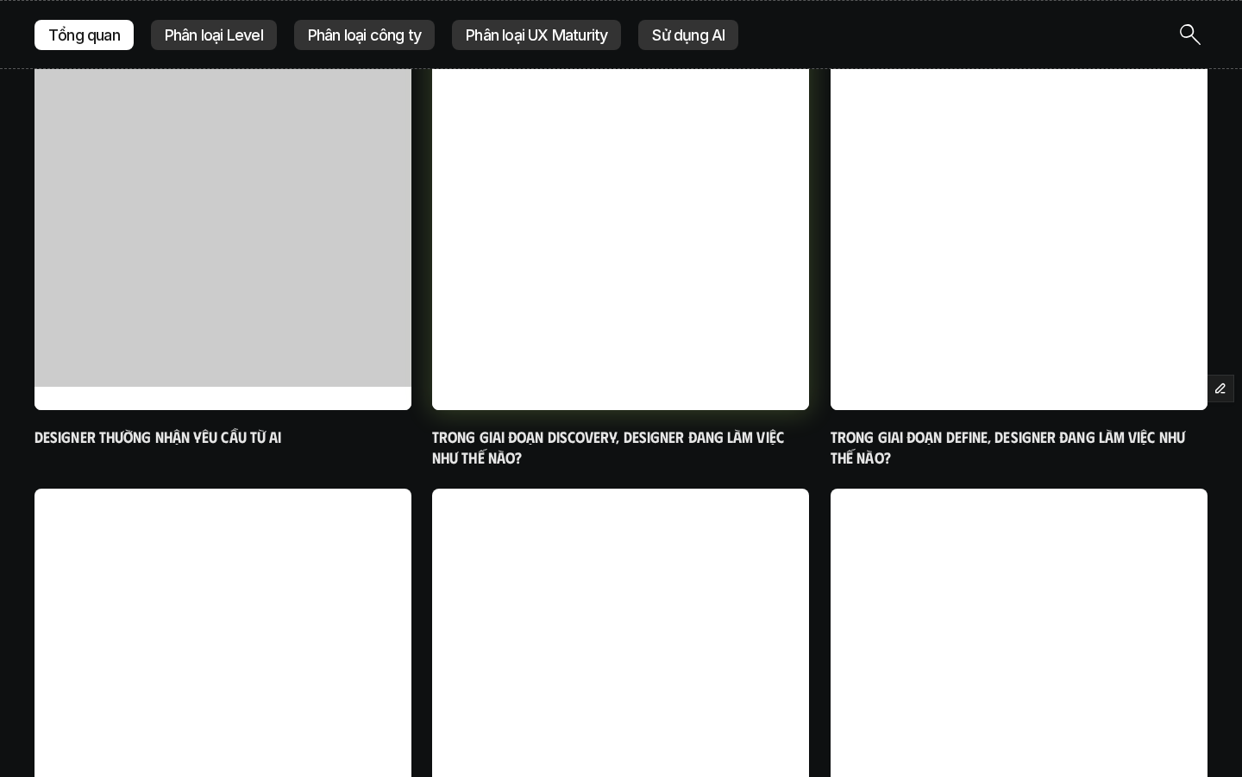
click at [614, 439] on h6 "Trong giai đoạn Discovery, designer đang làm việc như thế nào?" at bounding box center [620, 447] width 377 height 41
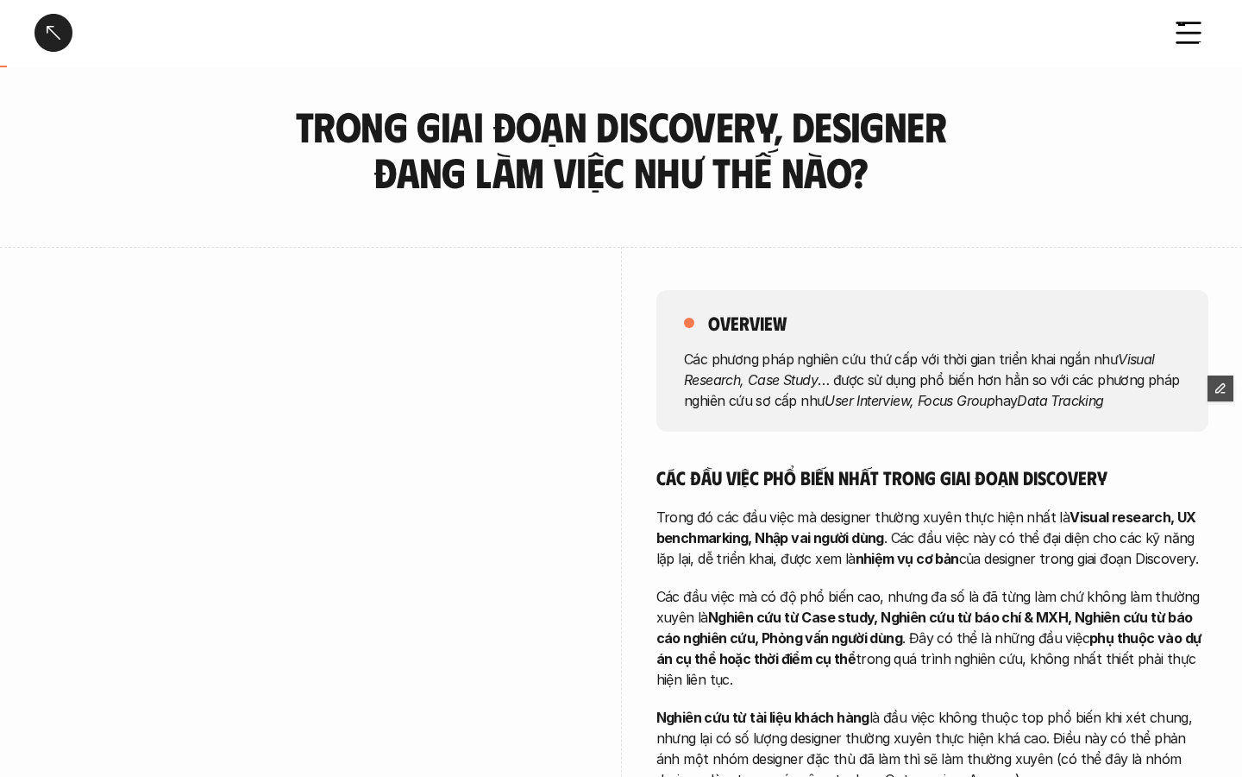
click at [1188, 43] on div at bounding box center [1189, 33] width 38 height 38
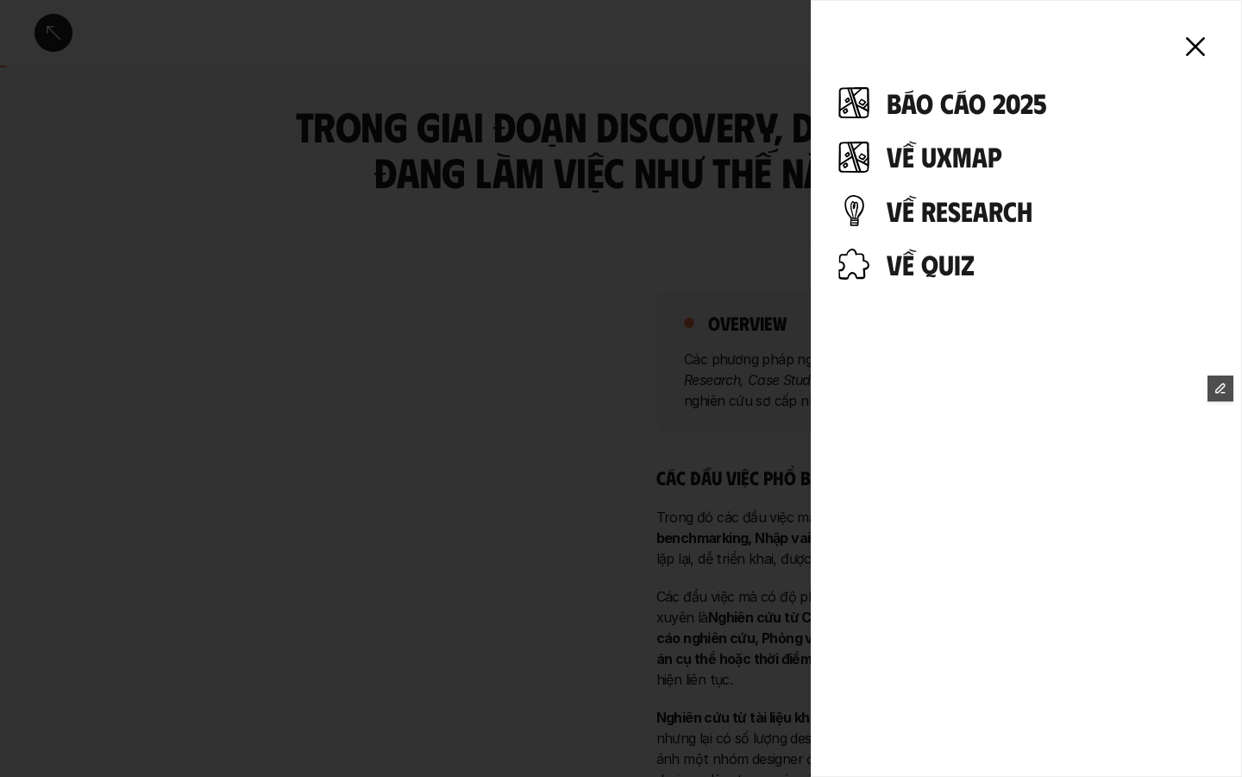
click at [926, 161] on h4 "Về UXMap" at bounding box center [1051, 156] width 328 height 33
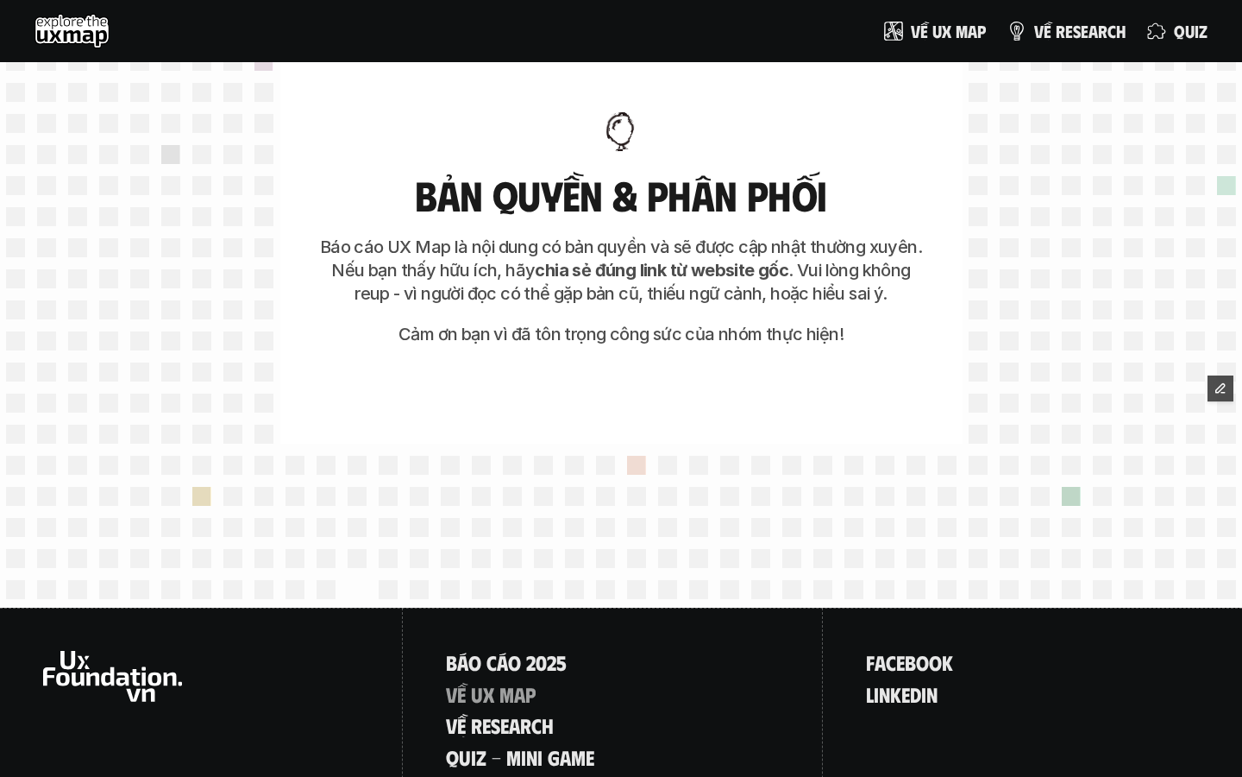
scroll to position [7768, 0]
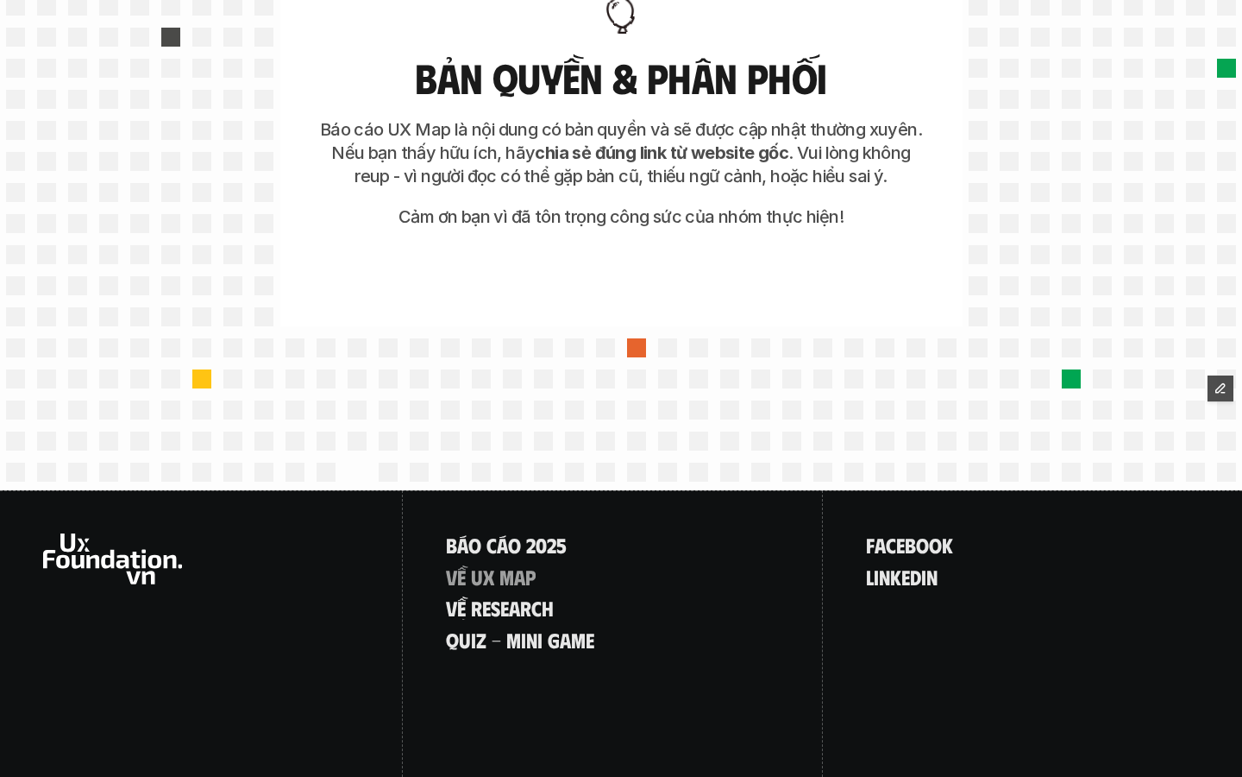
click at [826, 591] on div "f a c e b o o k l i n k e d i n" at bounding box center [1033, 642] width 420 height 304
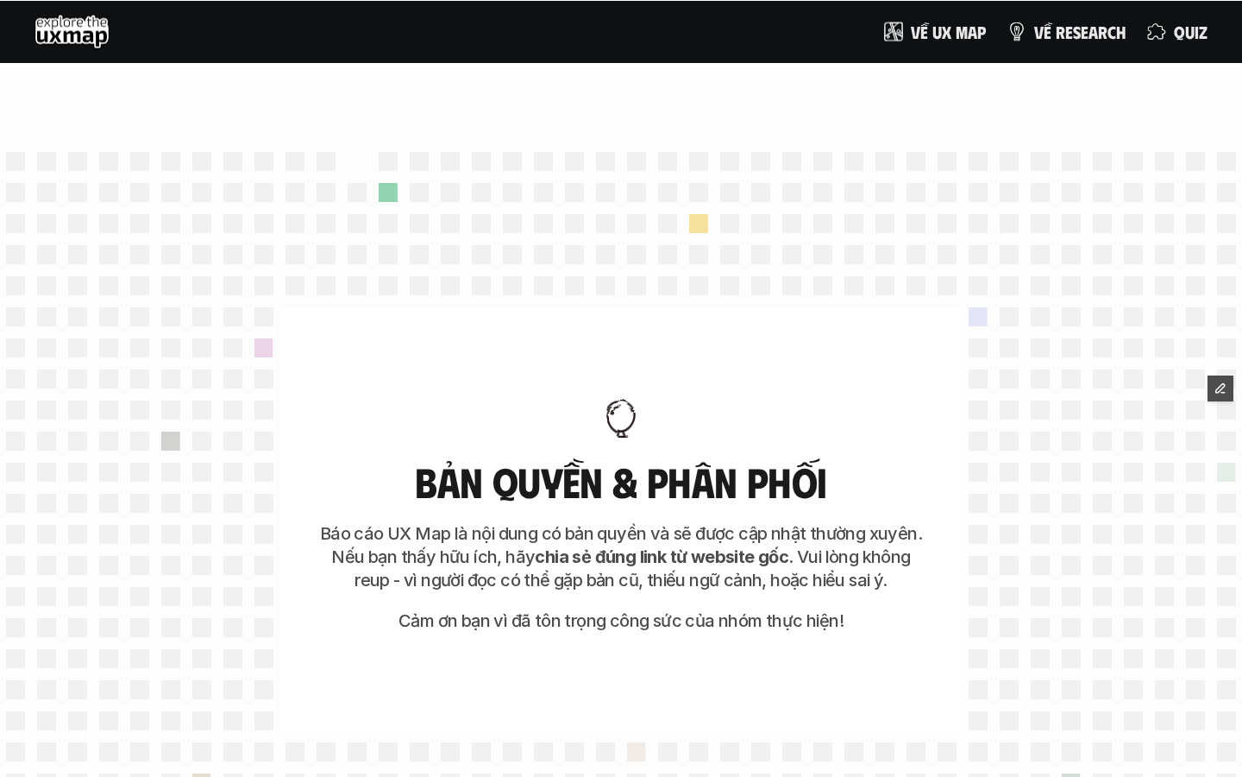
scroll to position [7145, 0]
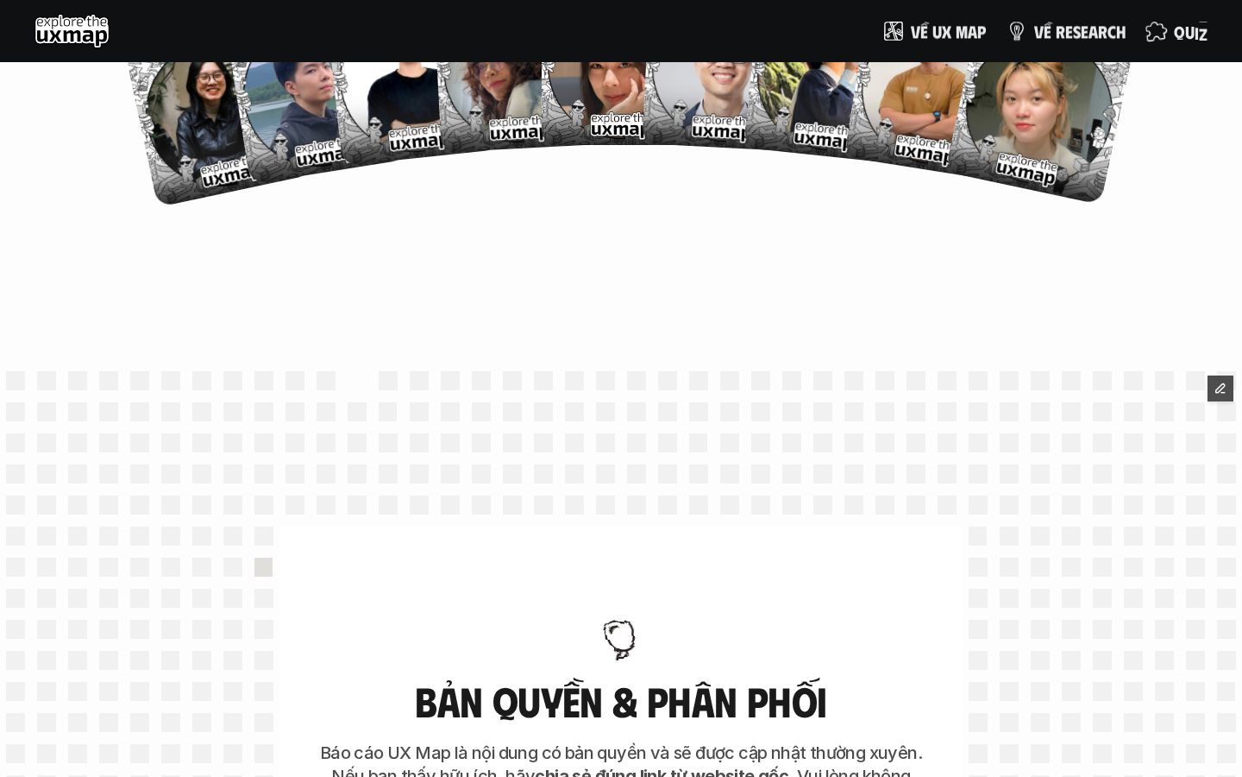
click at [1179, 36] on p "q u i z" at bounding box center [1191, 31] width 34 height 19
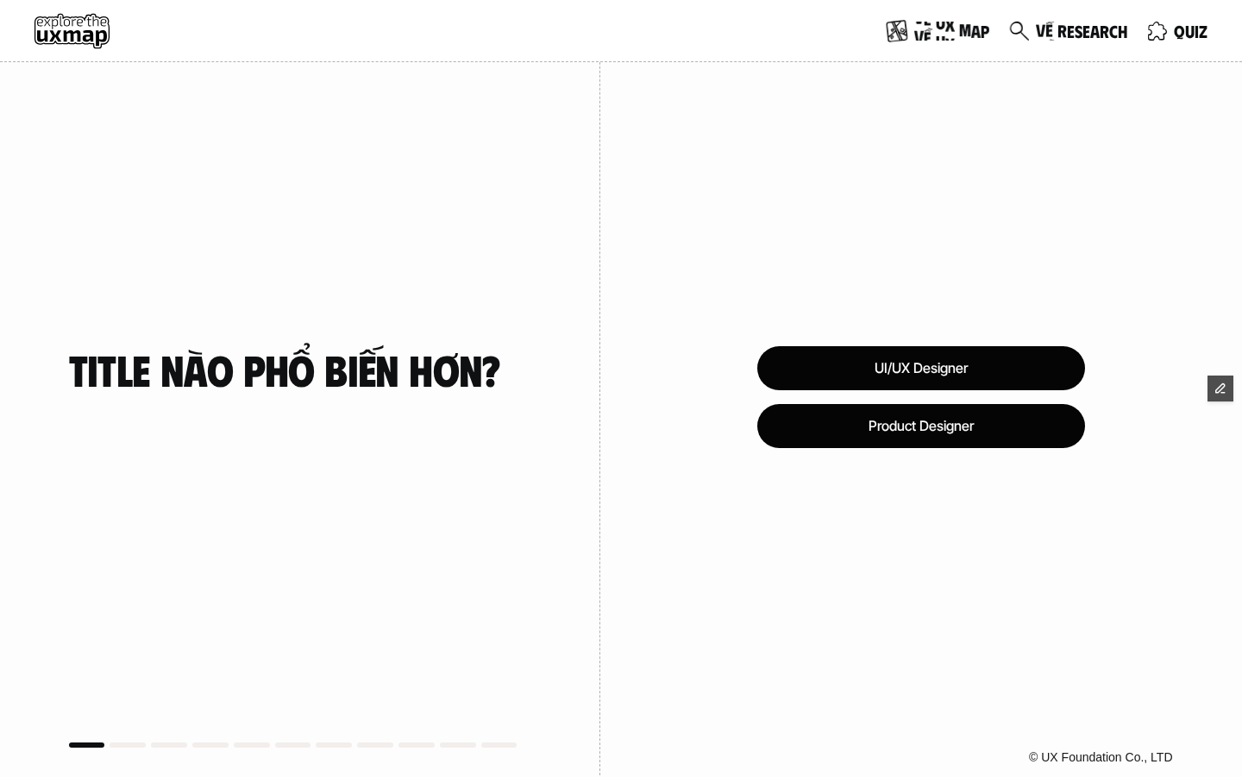
click at [944, 24] on p "V ề u x m a p" at bounding box center [952, 31] width 75 height 19
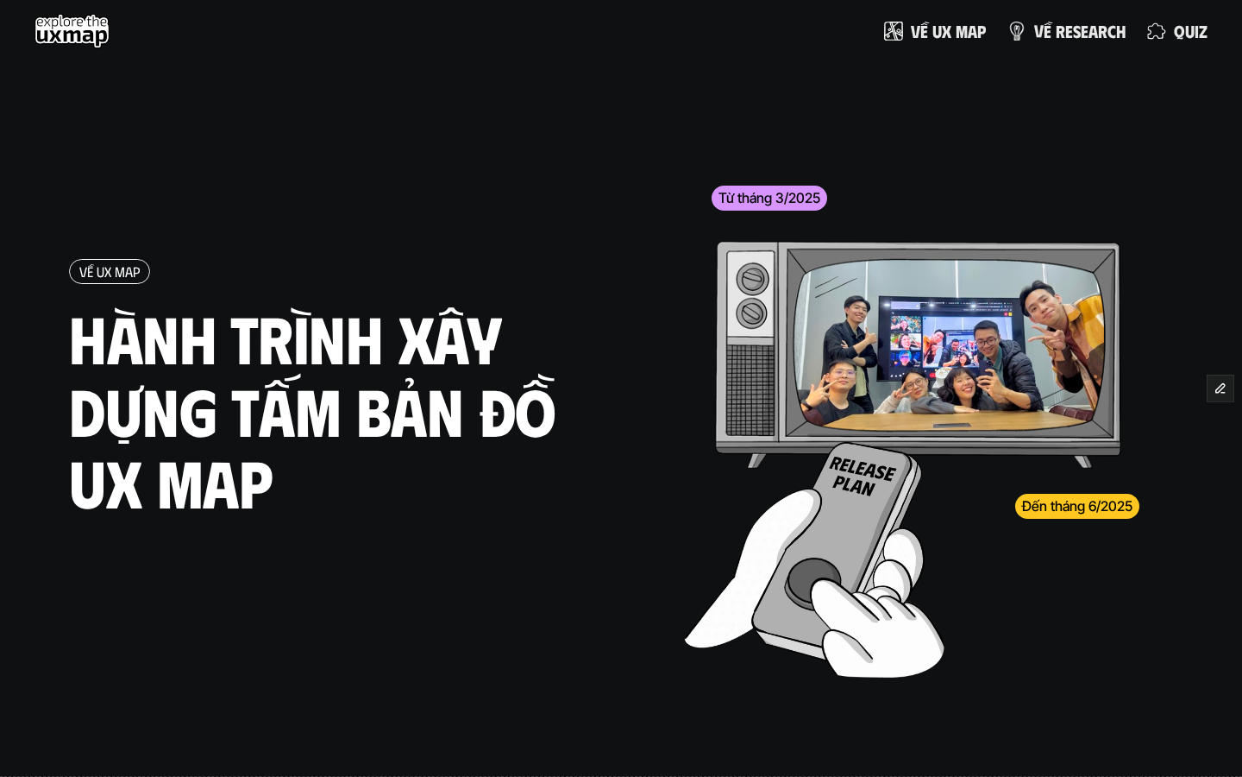
click at [1045, 36] on p "v ề r e s e a r c h" at bounding box center [1079, 31] width 91 height 19
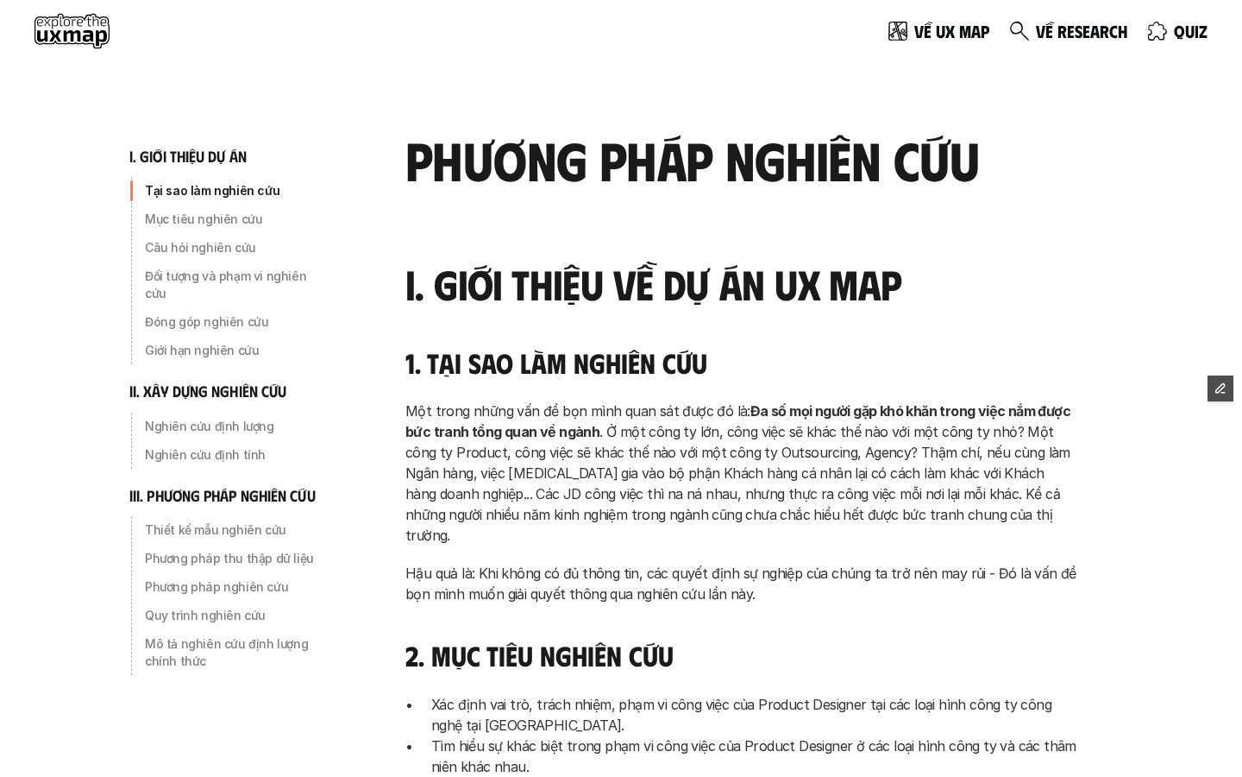
click at [53, 31] on use at bounding box center [72, 31] width 75 height 35
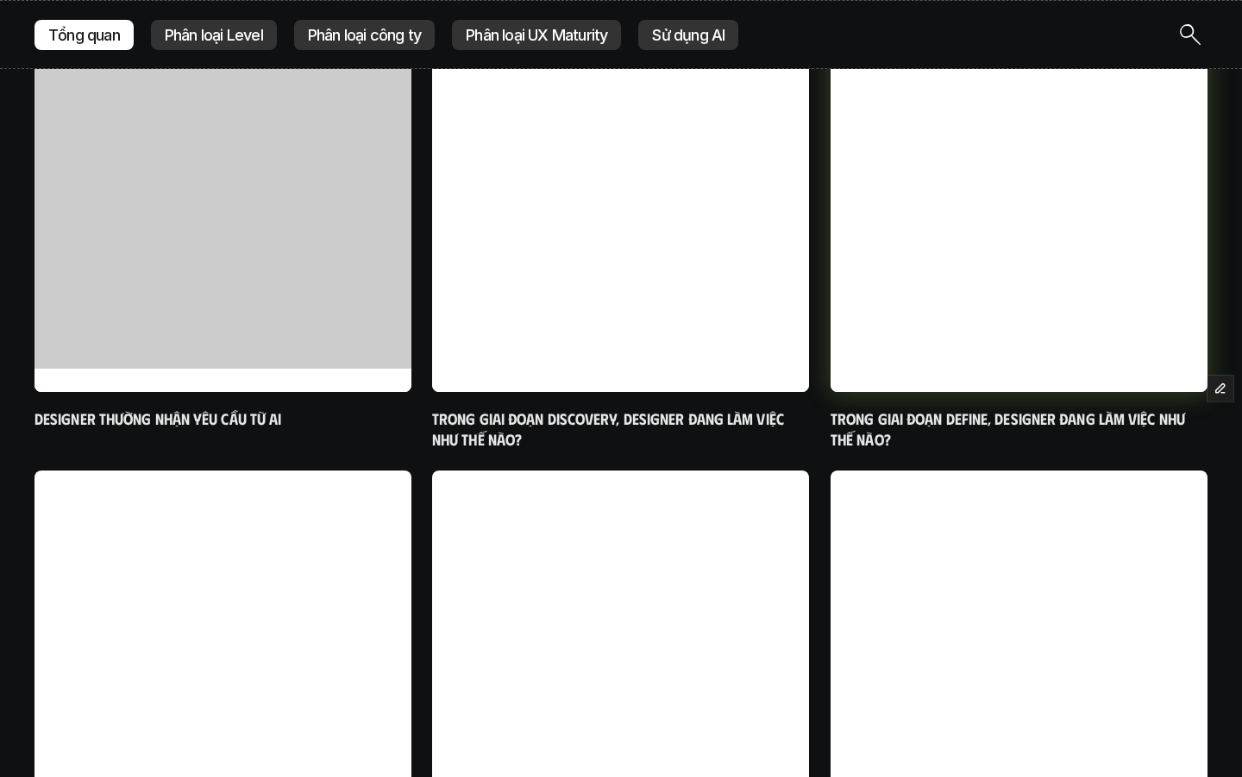
scroll to position [665, 0]
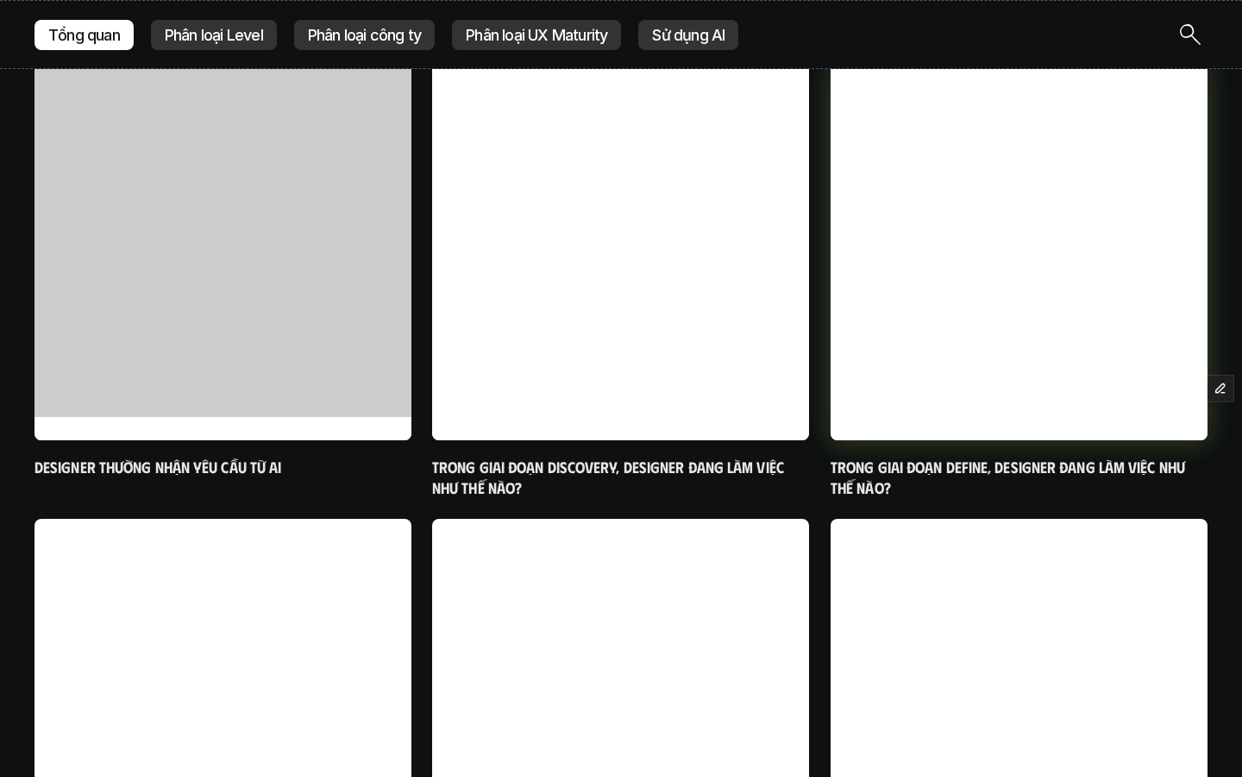
click at [883, 467] on h6 "Trong giai đoạn Define, designer đang làm việc như thế nào?" at bounding box center [1019, 477] width 377 height 41
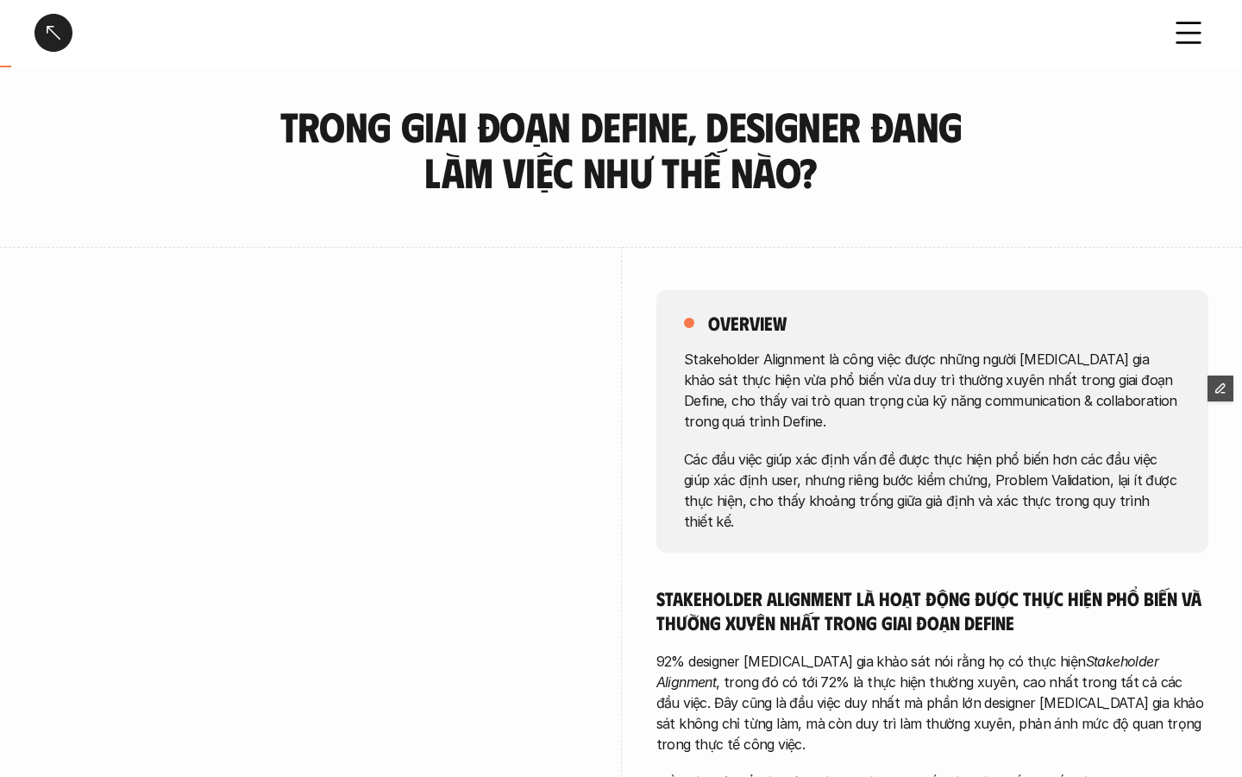
click at [65, 41] on link at bounding box center [54, 33] width 38 height 38
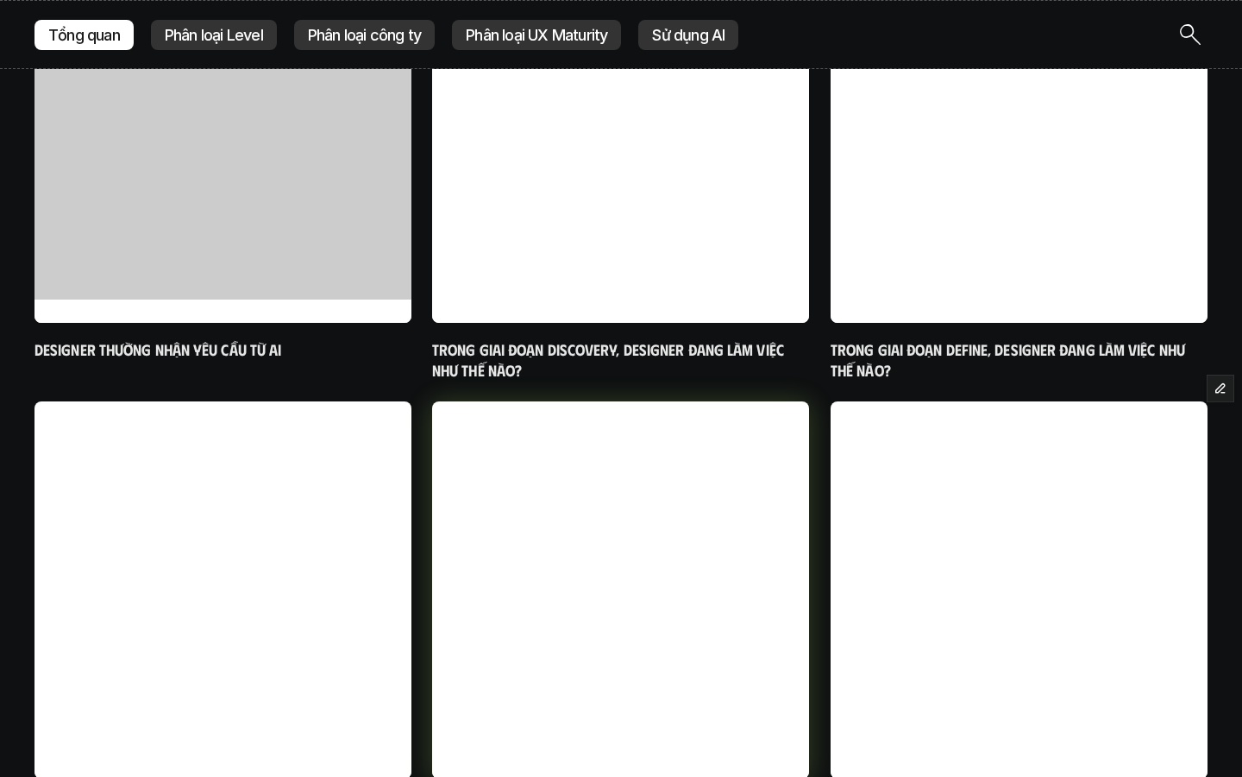
scroll to position [723, 0]
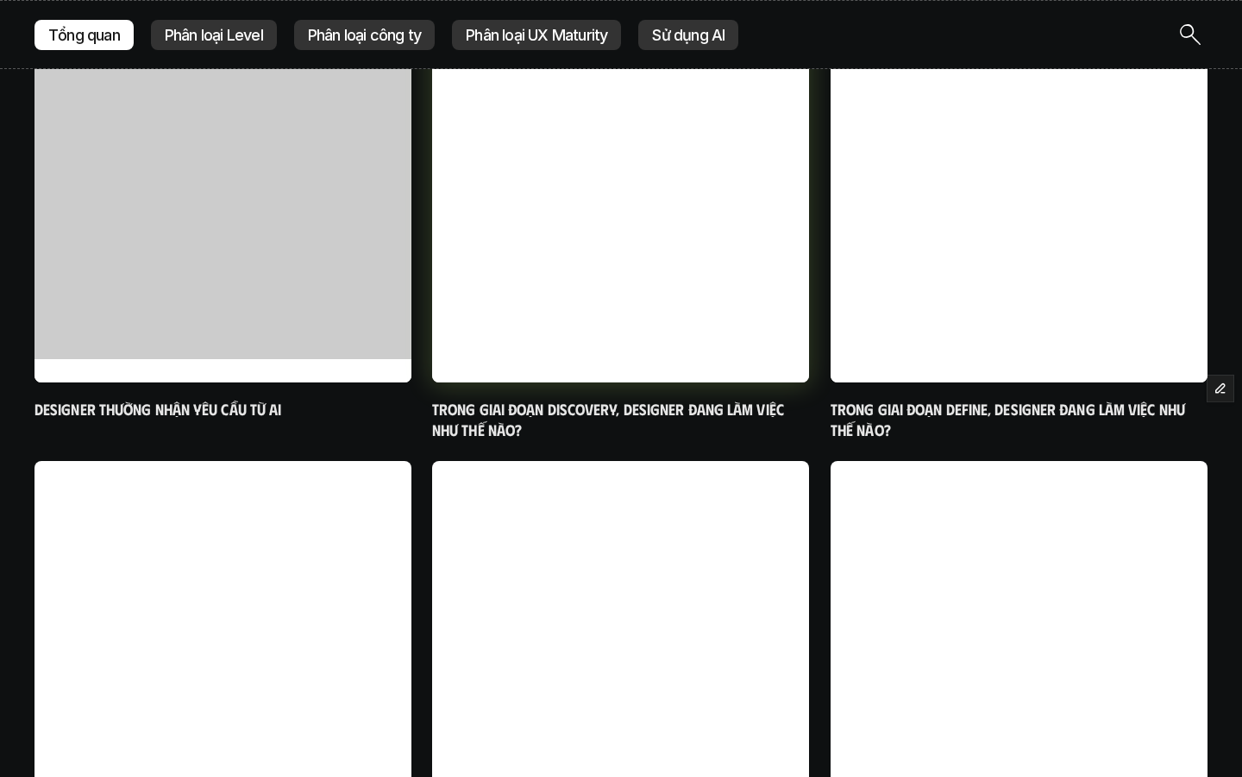
click at [603, 410] on h6 "Trong giai đoạn Discovery, designer đang làm việc như thế nào?" at bounding box center [620, 419] width 377 height 41
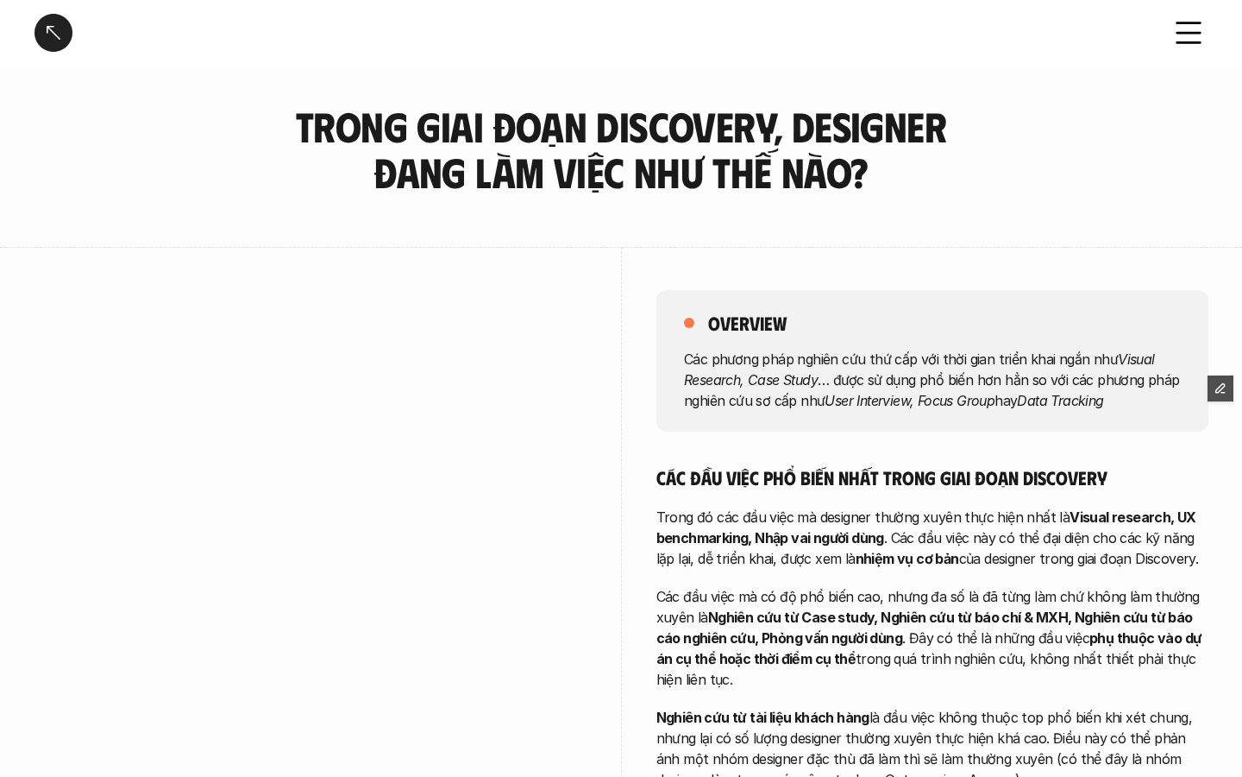
click at [53, 29] on link at bounding box center [54, 33] width 38 height 38
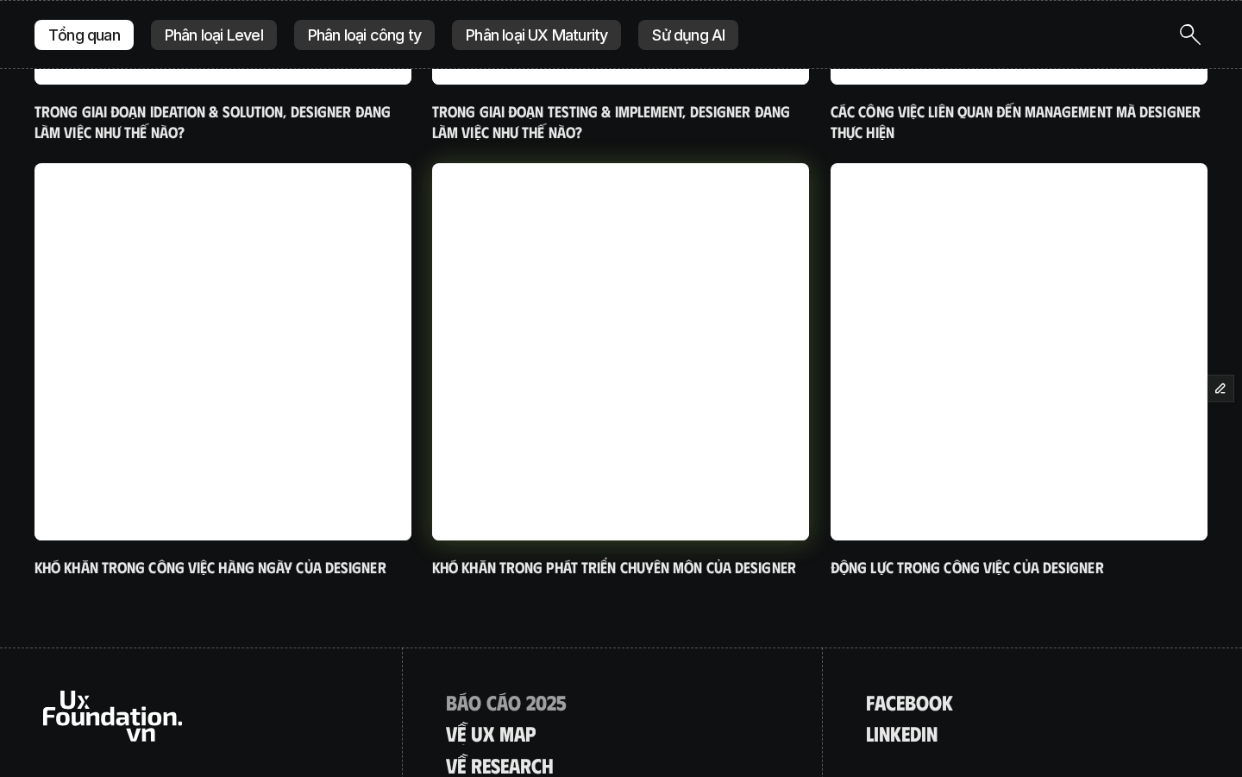
scroll to position [1475, 0]
